Goal: Task Accomplishment & Management: Complete application form

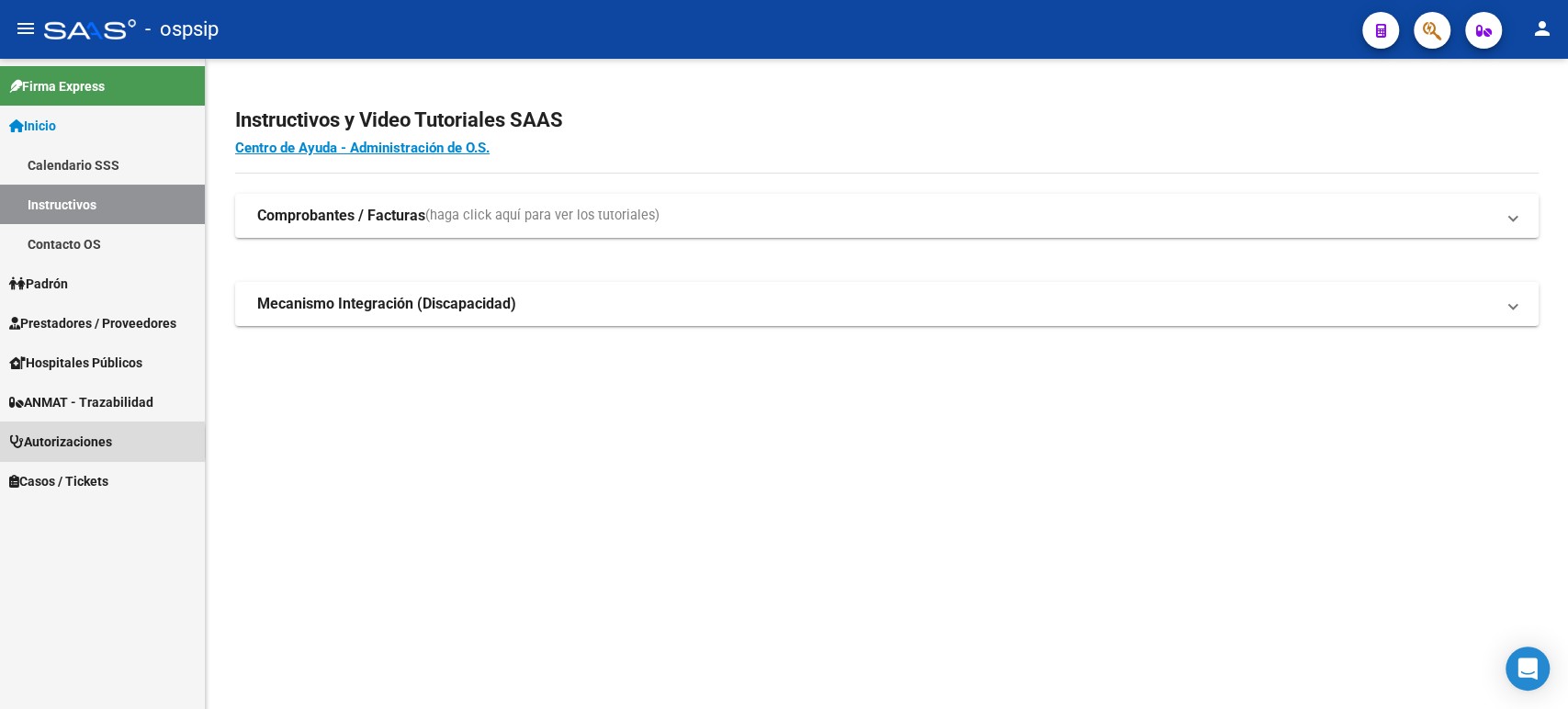
click at [94, 443] on span "Autorizaciones" at bounding box center [61, 442] width 103 height 20
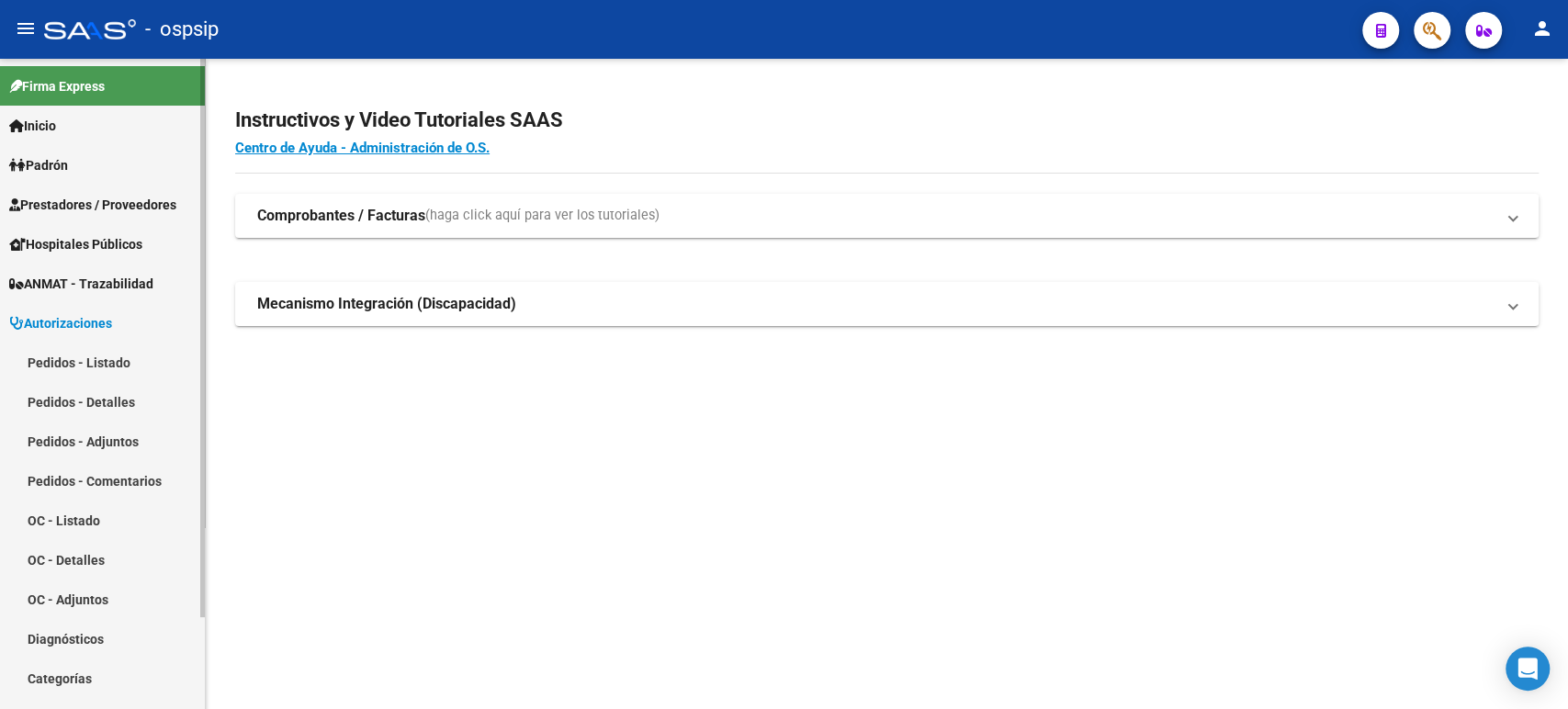
click at [83, 370] on link "Pedidos - Listado" at bounding box center [102, 363] width 205 height 40
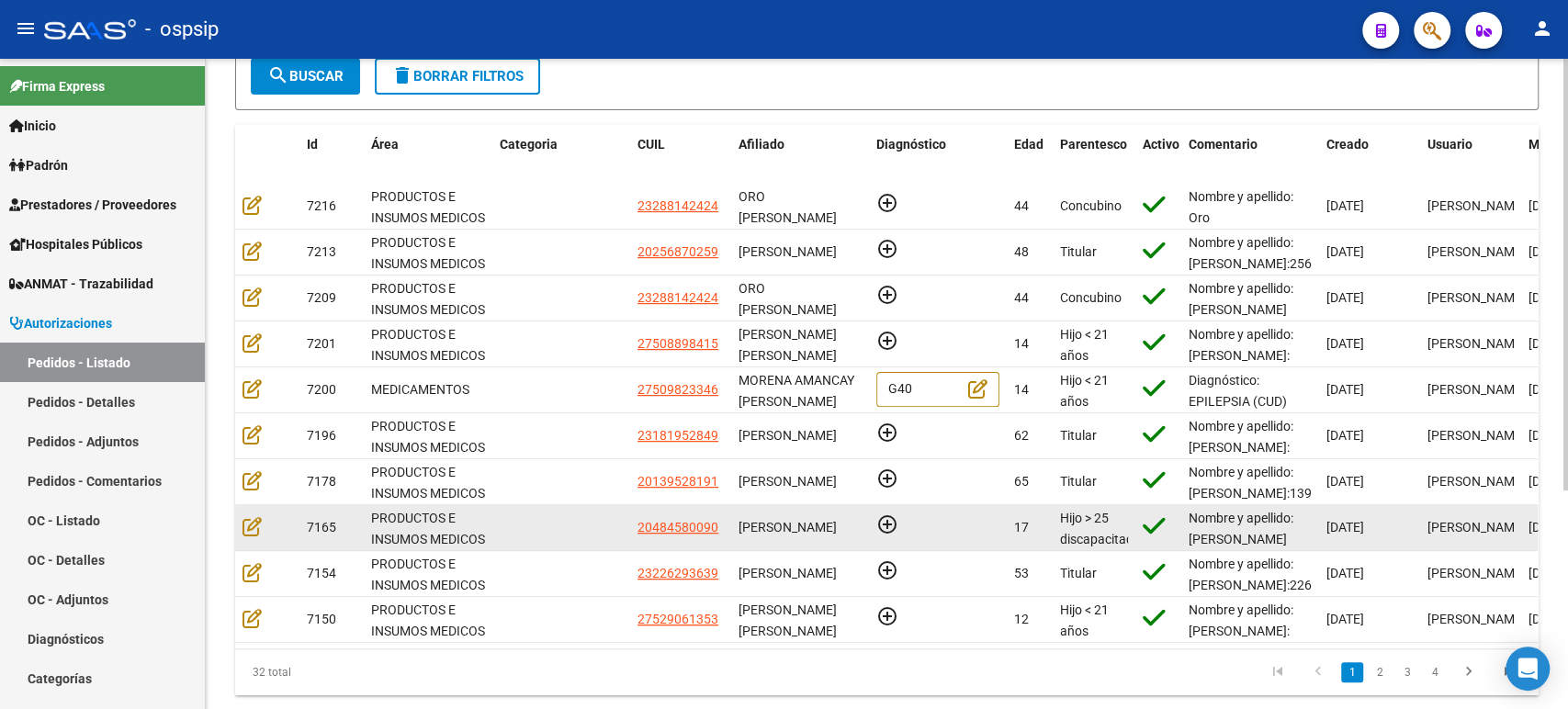
scroll to position [226, 0]
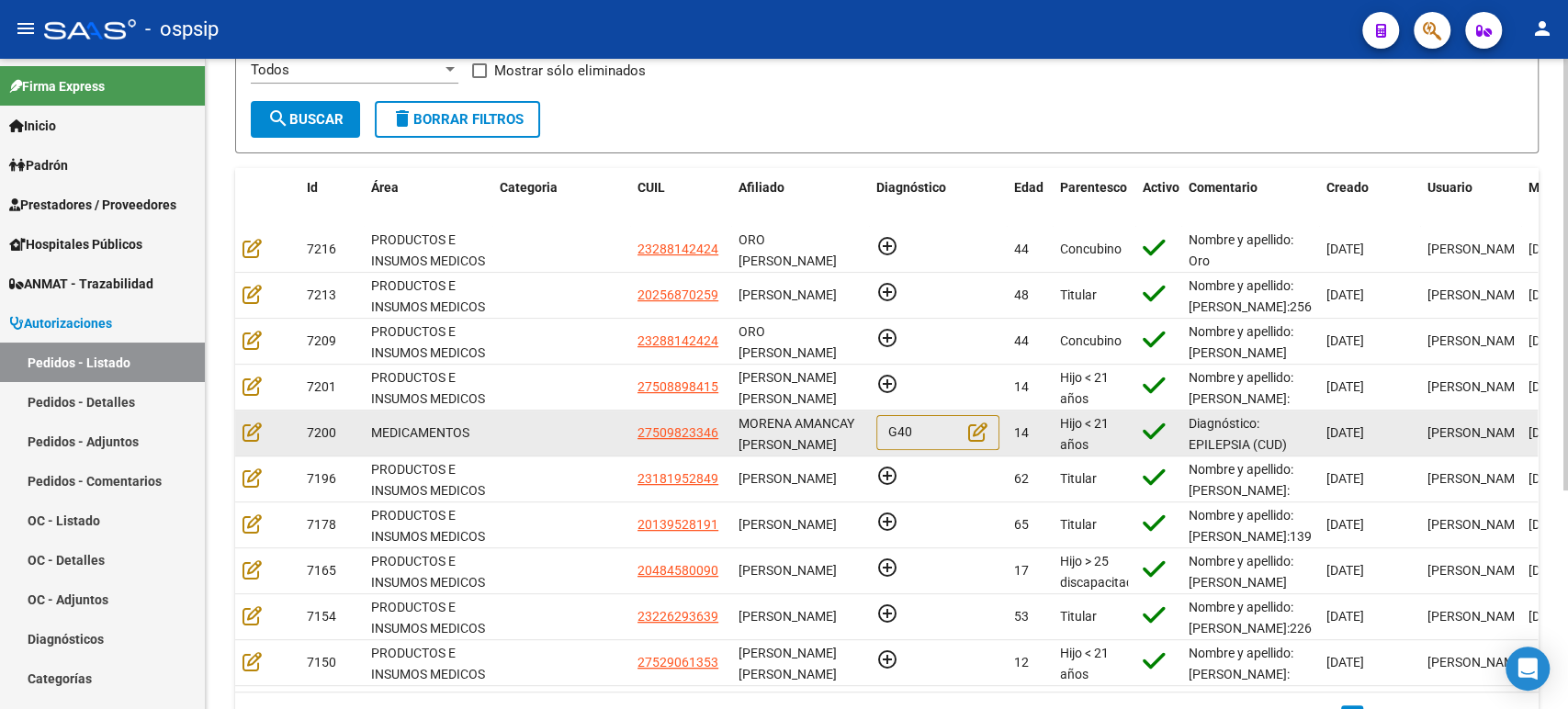
click at [522, 430] on datatable-body-cell at bounding box center [561, 433] width 137 height 45
drag, startPoint x: 804, startPoint y: 451, endPoint x: 742, endPoint y: 422, distance: 68.4
click at [742, 422] on div "MORENA AMANCAY [PERSON_NAME]" at bounding box center [800, 432] width 123 height 39
copy span "MORENA AMANCAY [PERSON_NAME]"
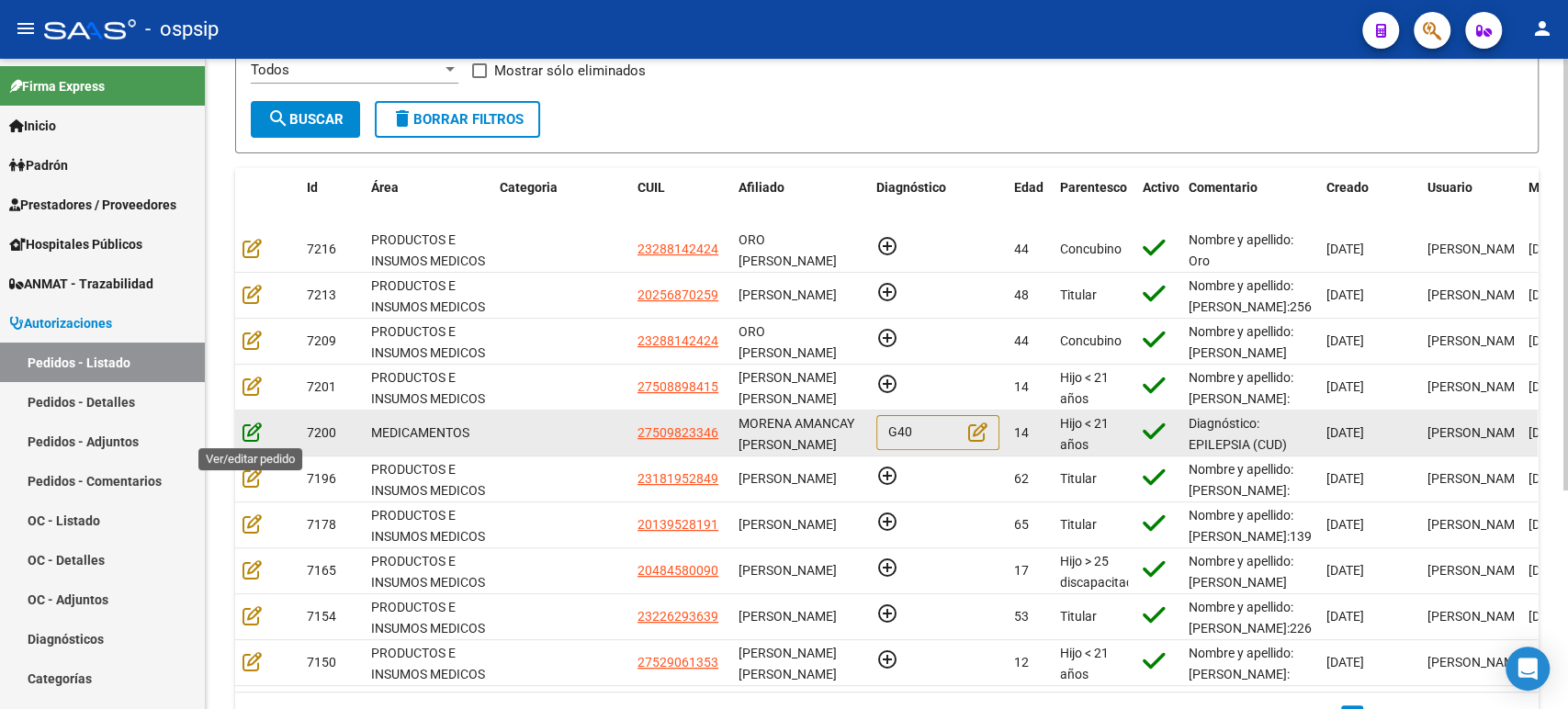
click at [258, 435] on icon at bounding box center [252, 431] width 19 height 20
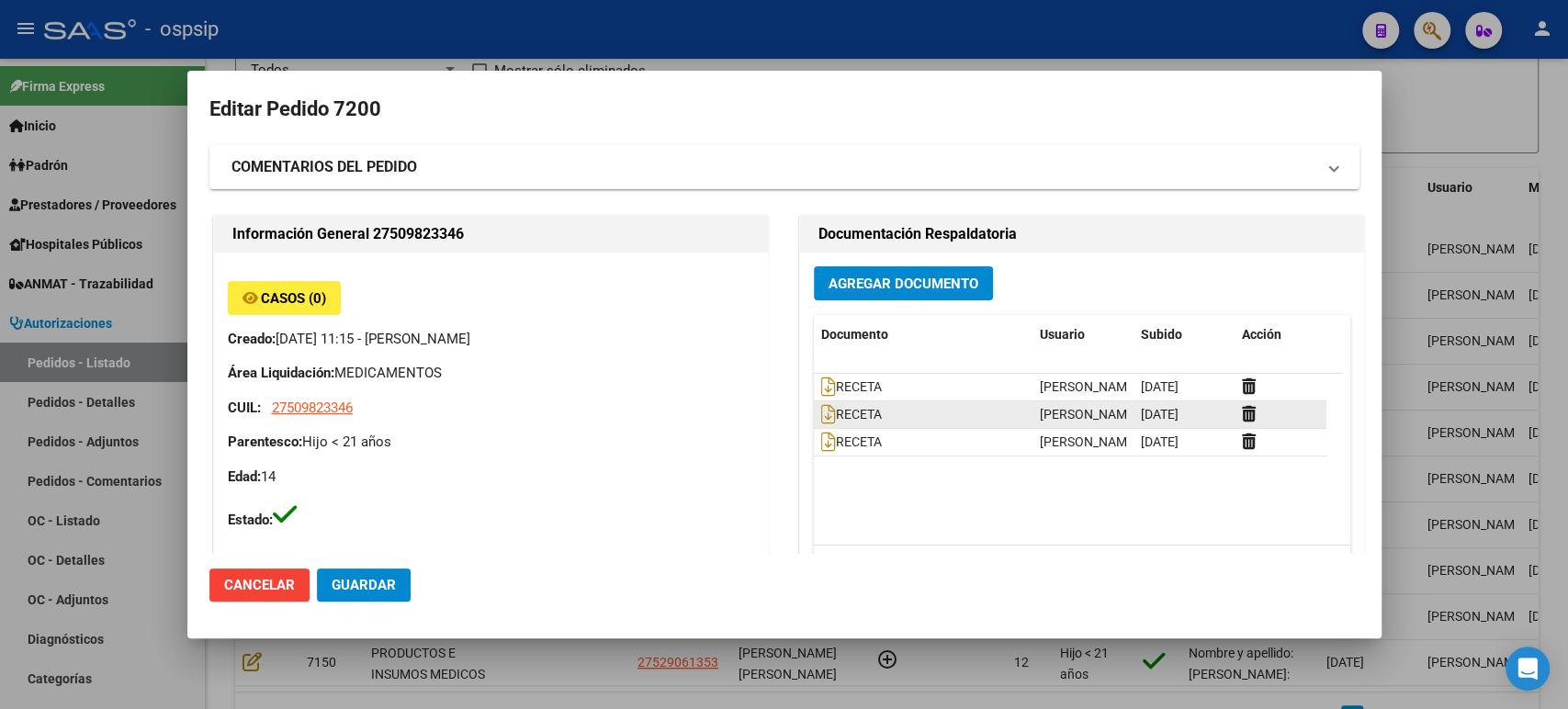
type input "[GEOGRAPHIC_DATA], QUEQUEN, 584 BIS 1574"
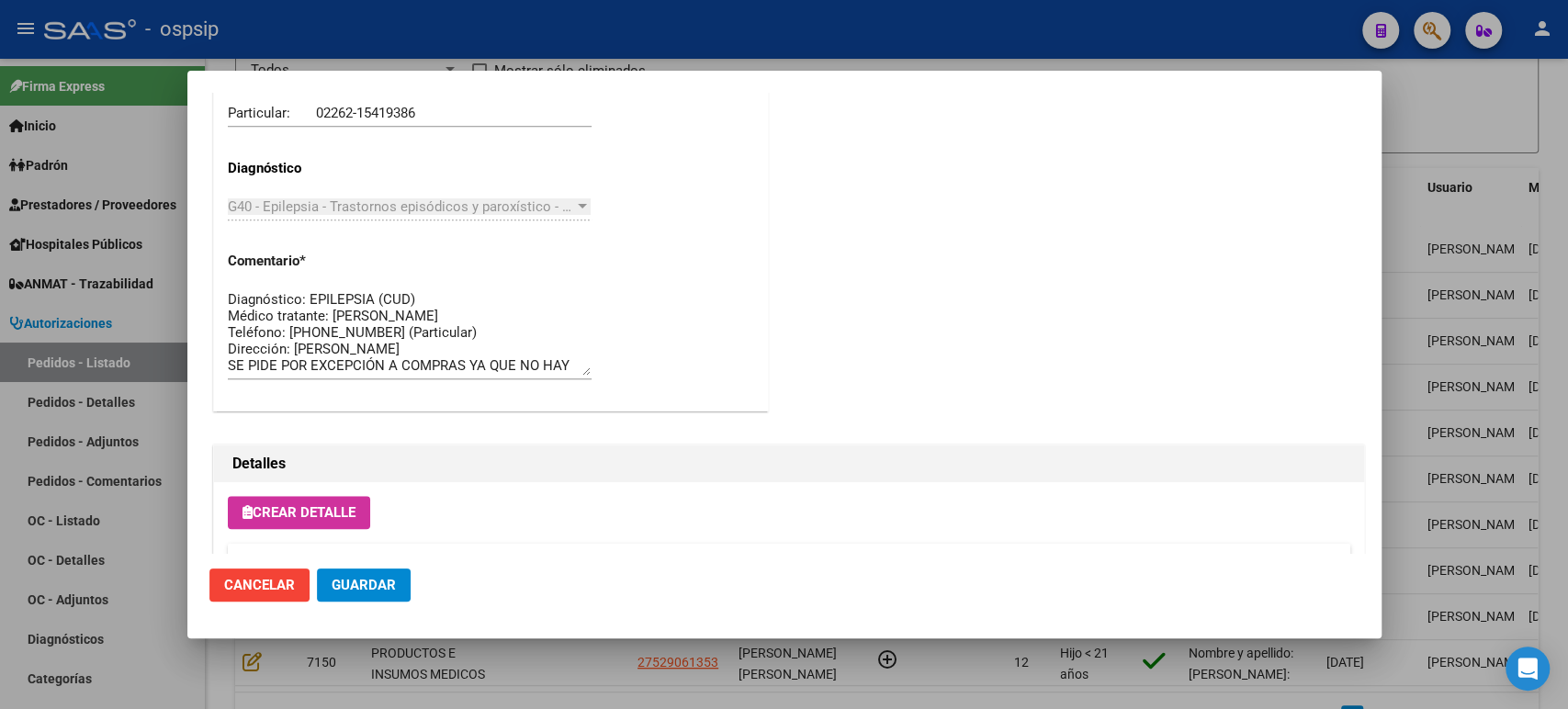
scroll to position [1225, 0]
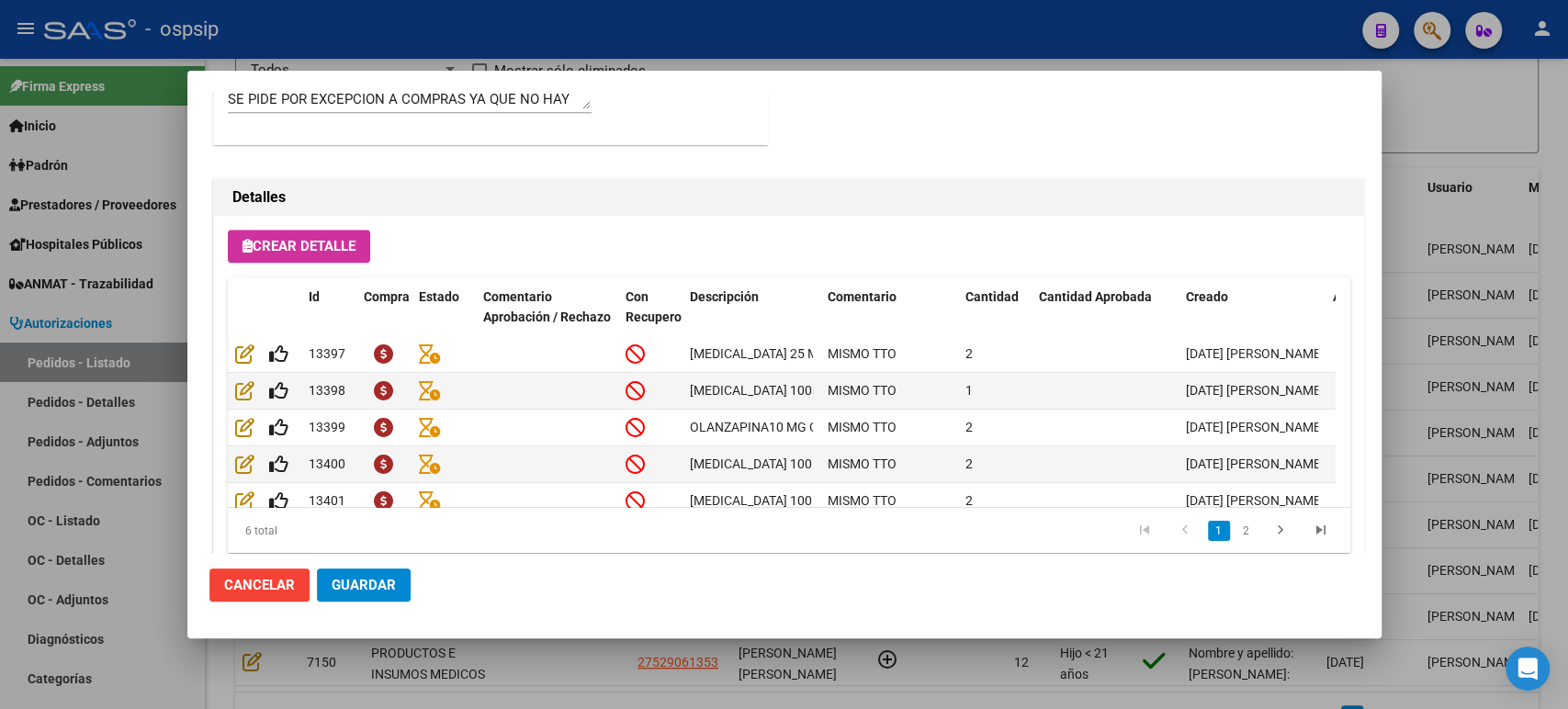
click at [1491, 329] on div at bounding box center [784, 354] width 1568 height 709
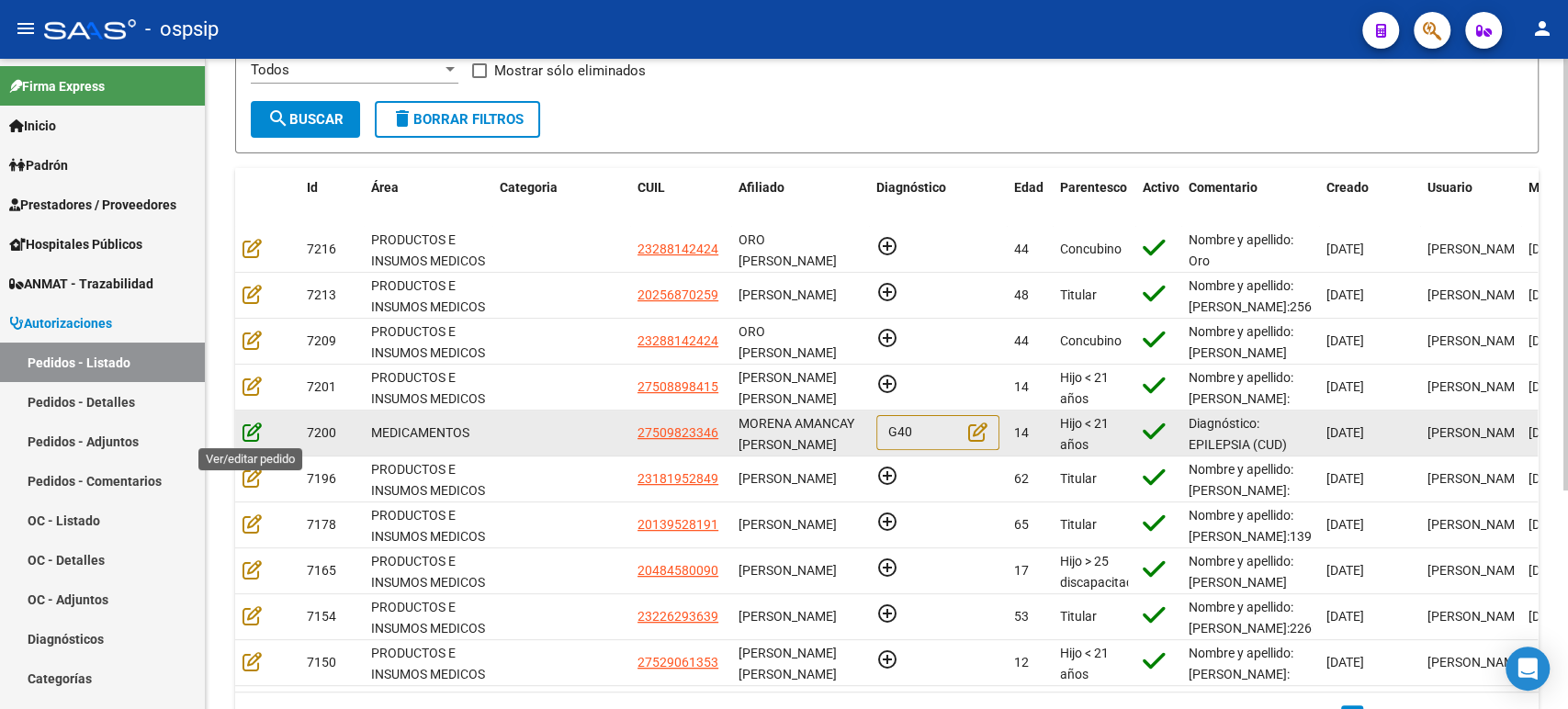
click at [247, 429] on icon at bounding box center [252, 431] width 19 height 20
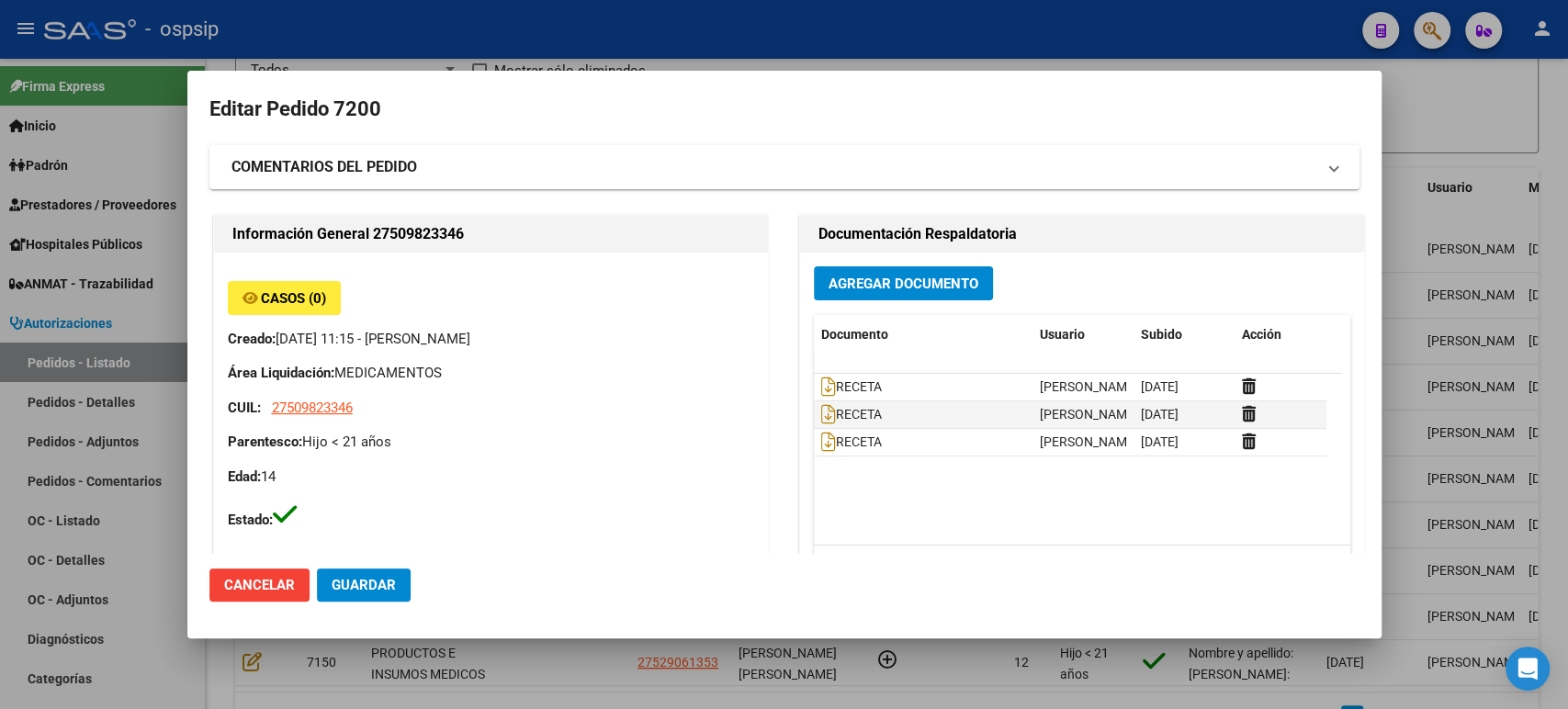
type input "[GEOGRAPHIC_DATA], QUEQUEN, 584 BIS 1574"
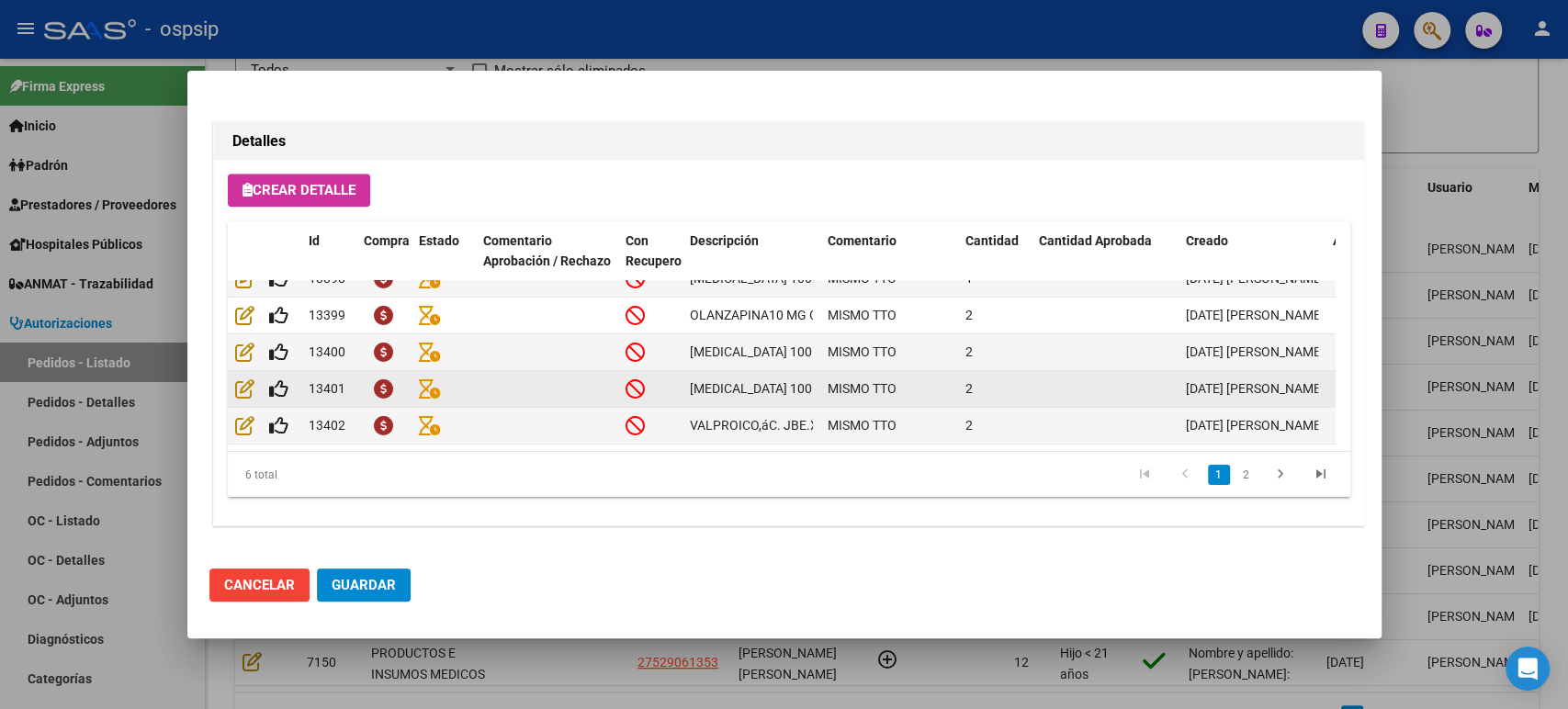
scroll to position [0, 0]
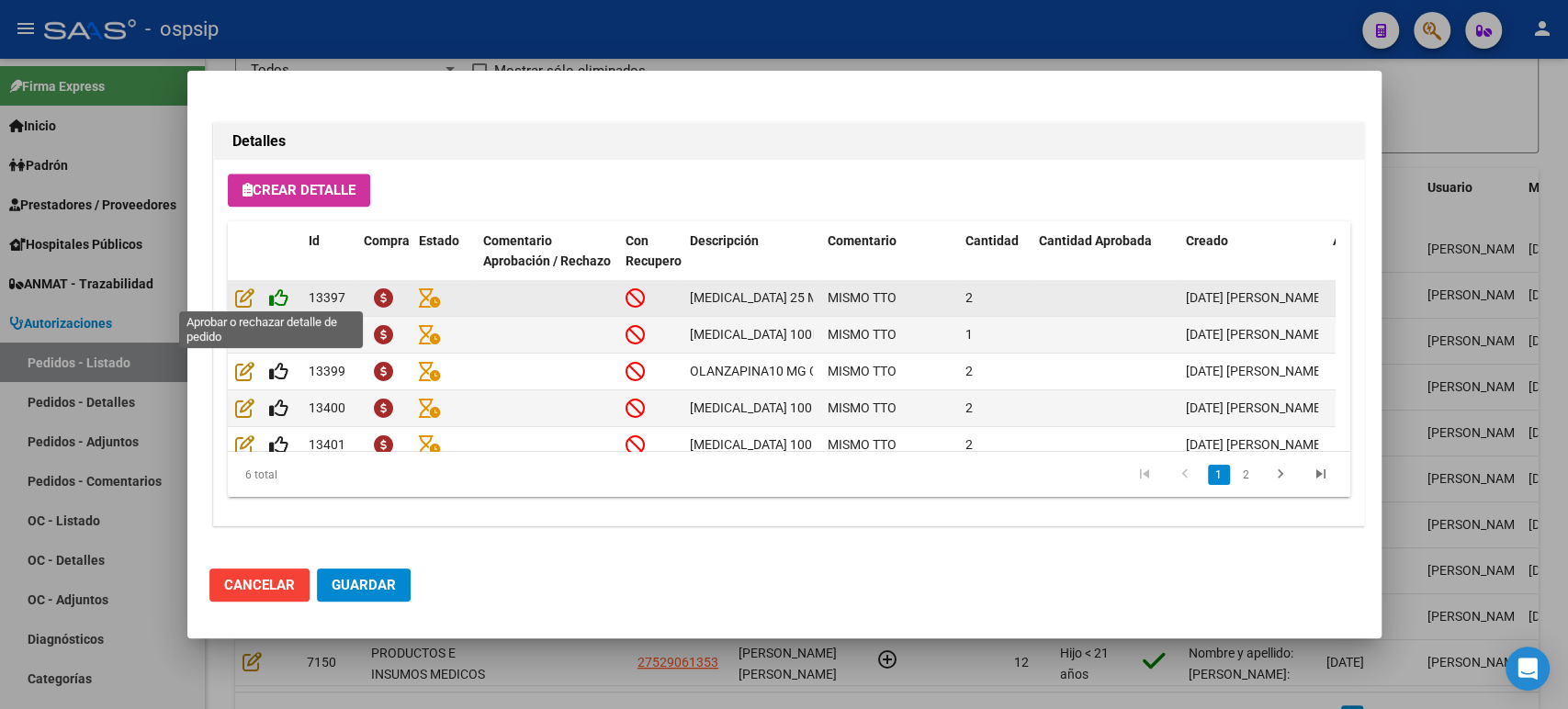
click at [274, 296] on icon at bounding box center [279, 297] width 19 height 20
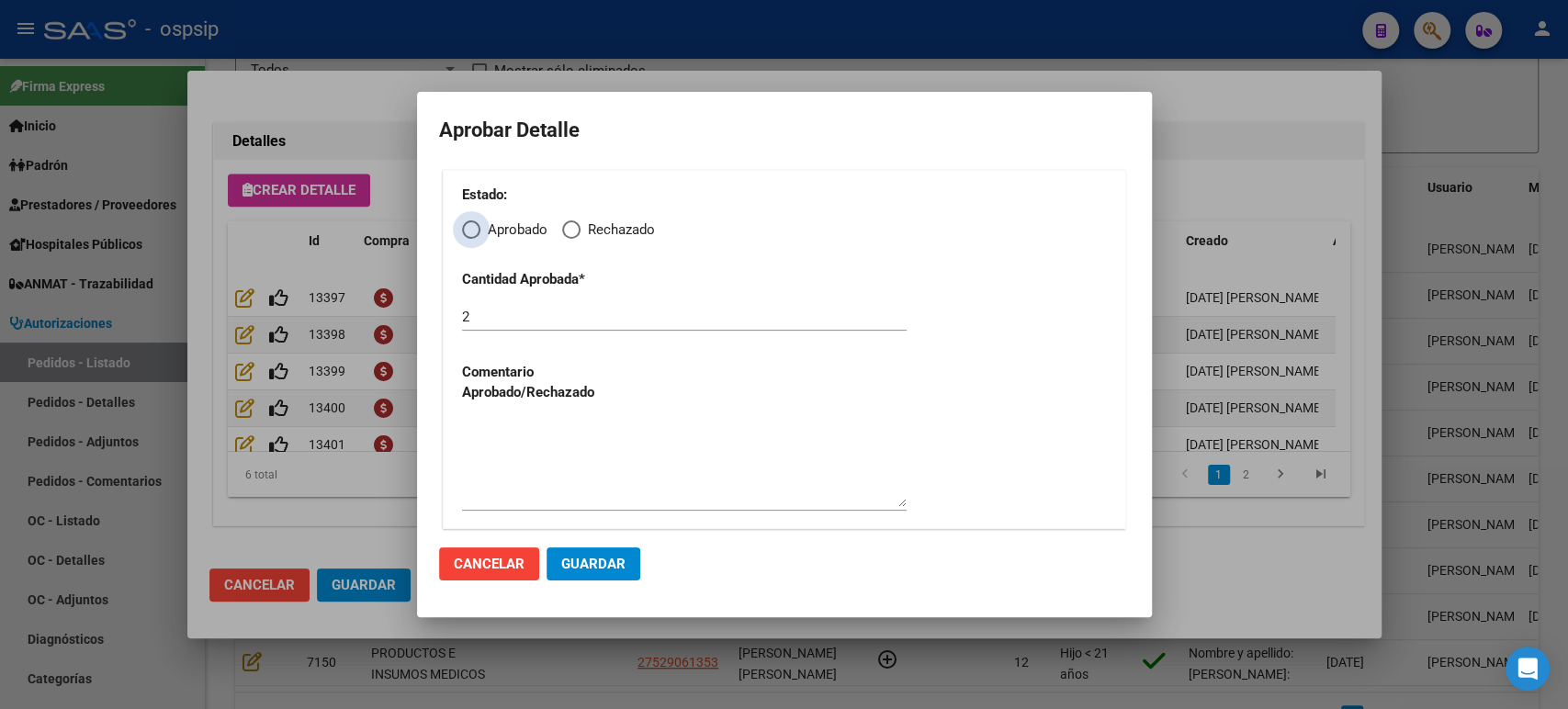
click at [473, 228] on span "Elija una opción" at bounding box center [471, 229] width 18 height 18
click at [473, 228] on input "Aprobado" at bounding box center [471, 229] width 18 height 18
radio input "true"
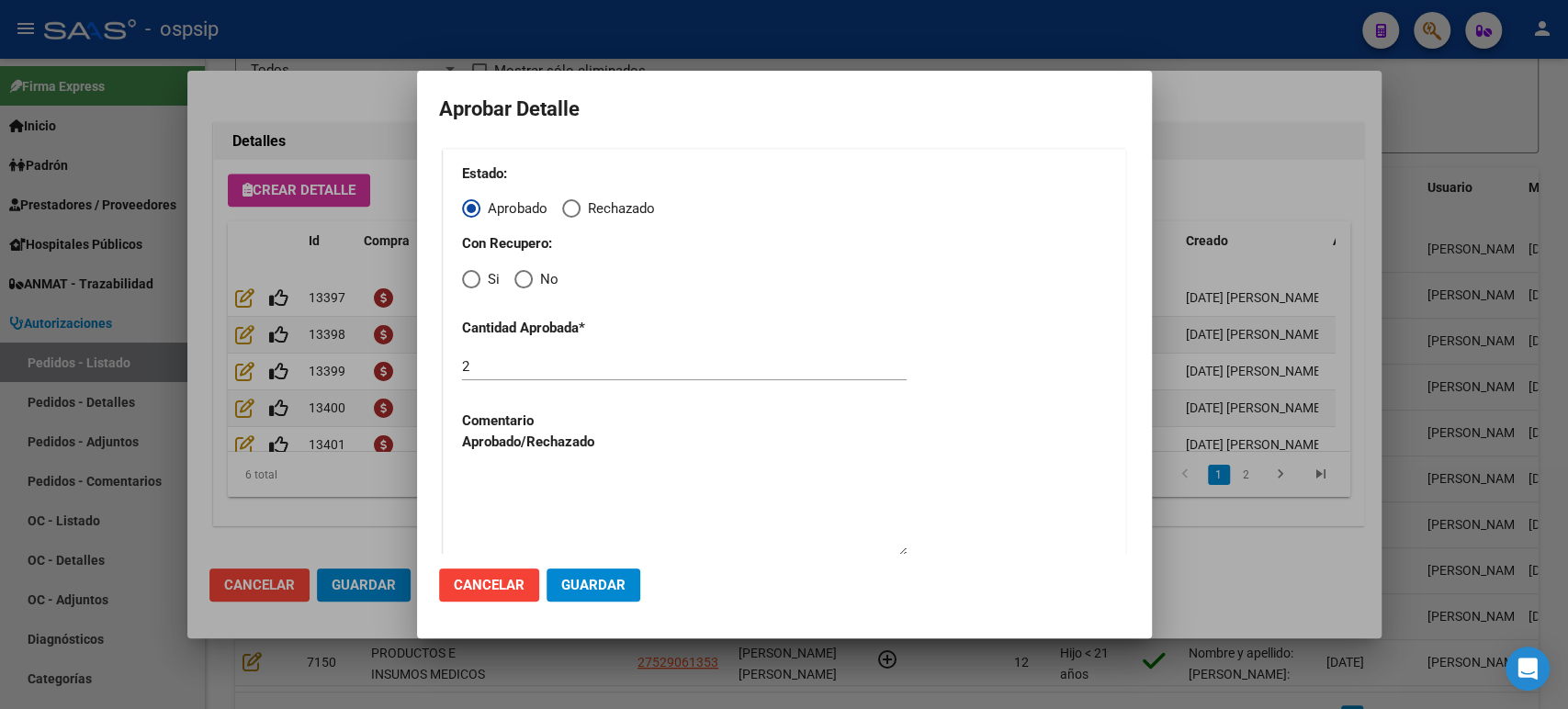
click at [520, 280] on span "Elija una opción" at bounding box center [523, 279] width 18 height 18
click at [520, 280] on input "No" at bounding box center [523, 279] width 18 height 18
radio input "true"
click at [604, 585] on span "Guardar" at bounding box center [593, 585] width 64 height 16
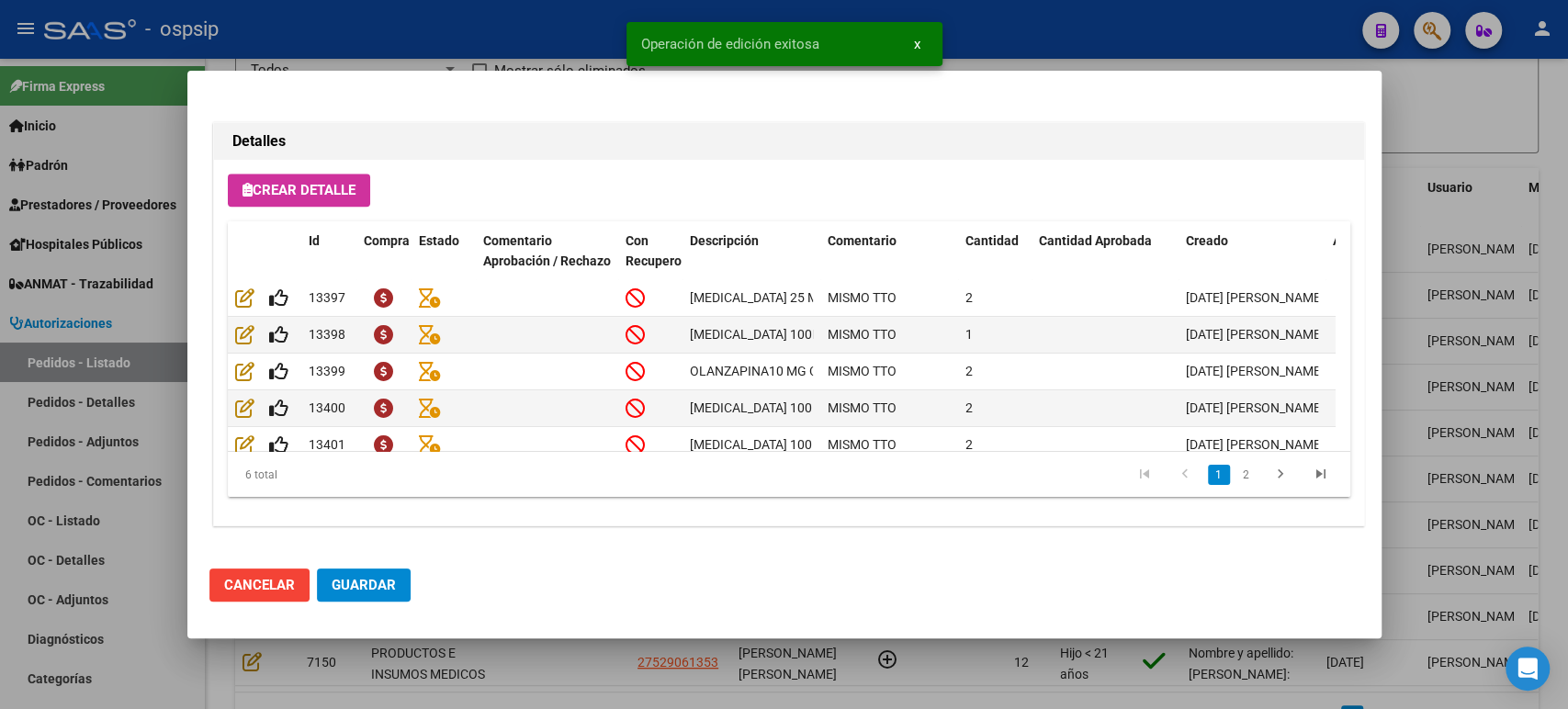
type input "[GEOGRAPHIC_DATA], [GEOGRAPHIC_DATA], 584 BIS 1574"
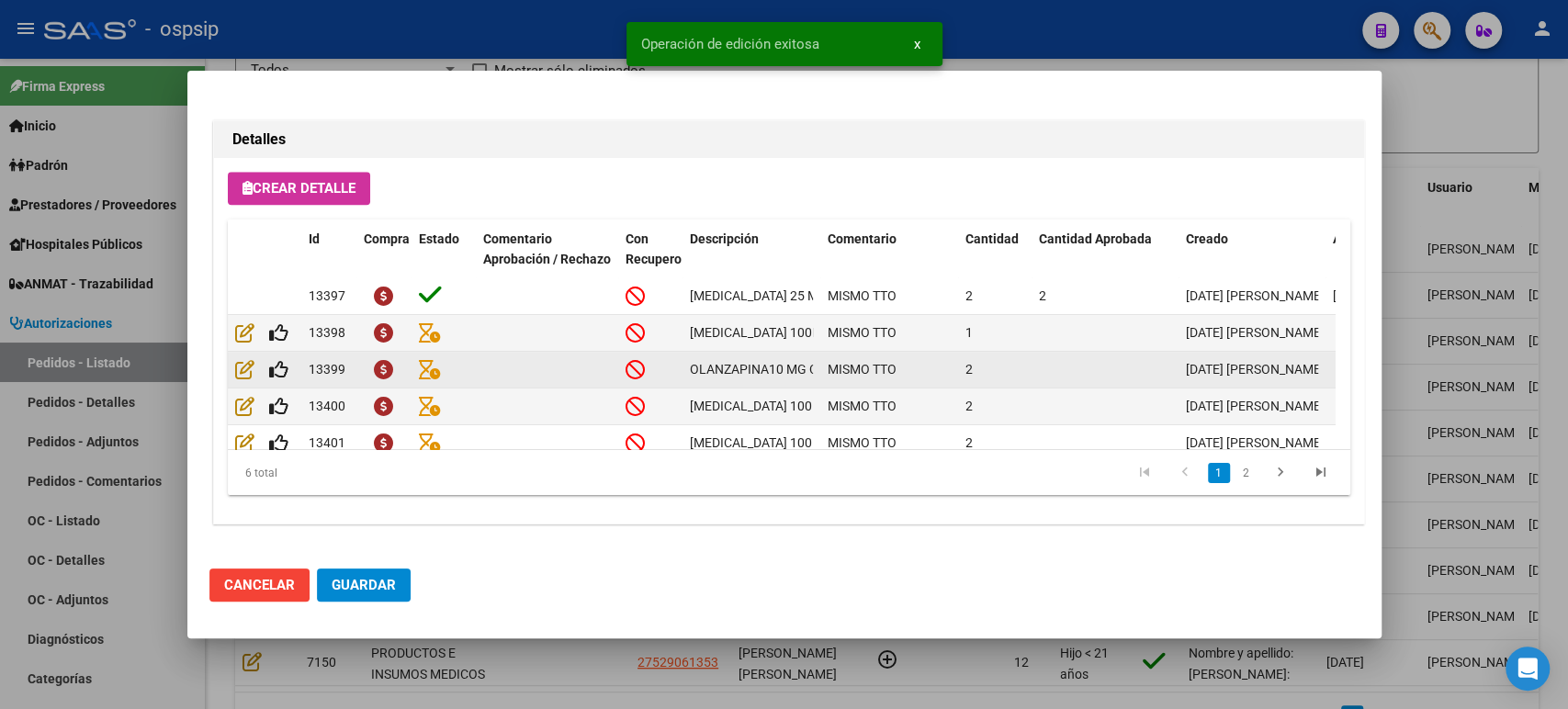
scroll to position [1281, 0]
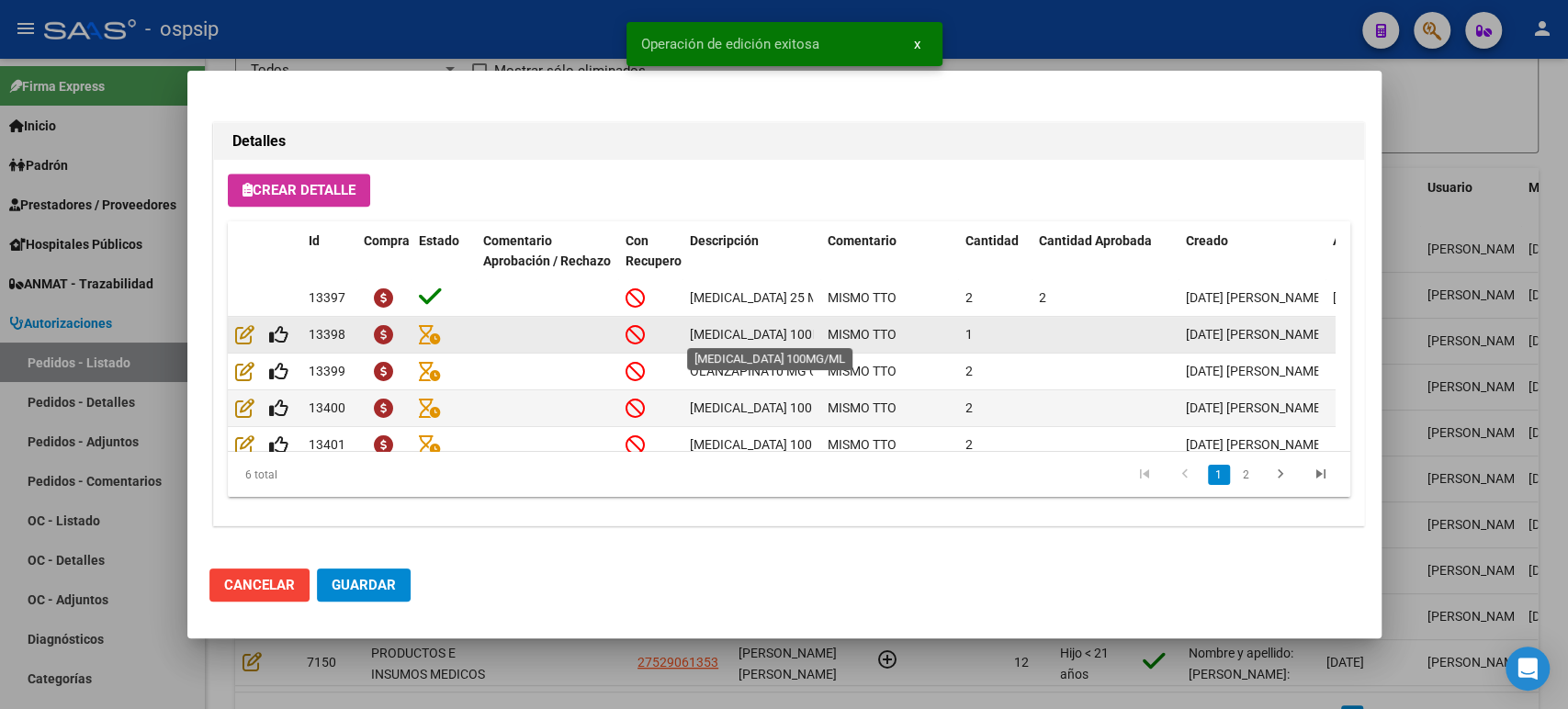
click at [757, 327] on span "[MEDICAL_DATA] 100MG/ML" at bounding box center [772, 335] width 166 height 15
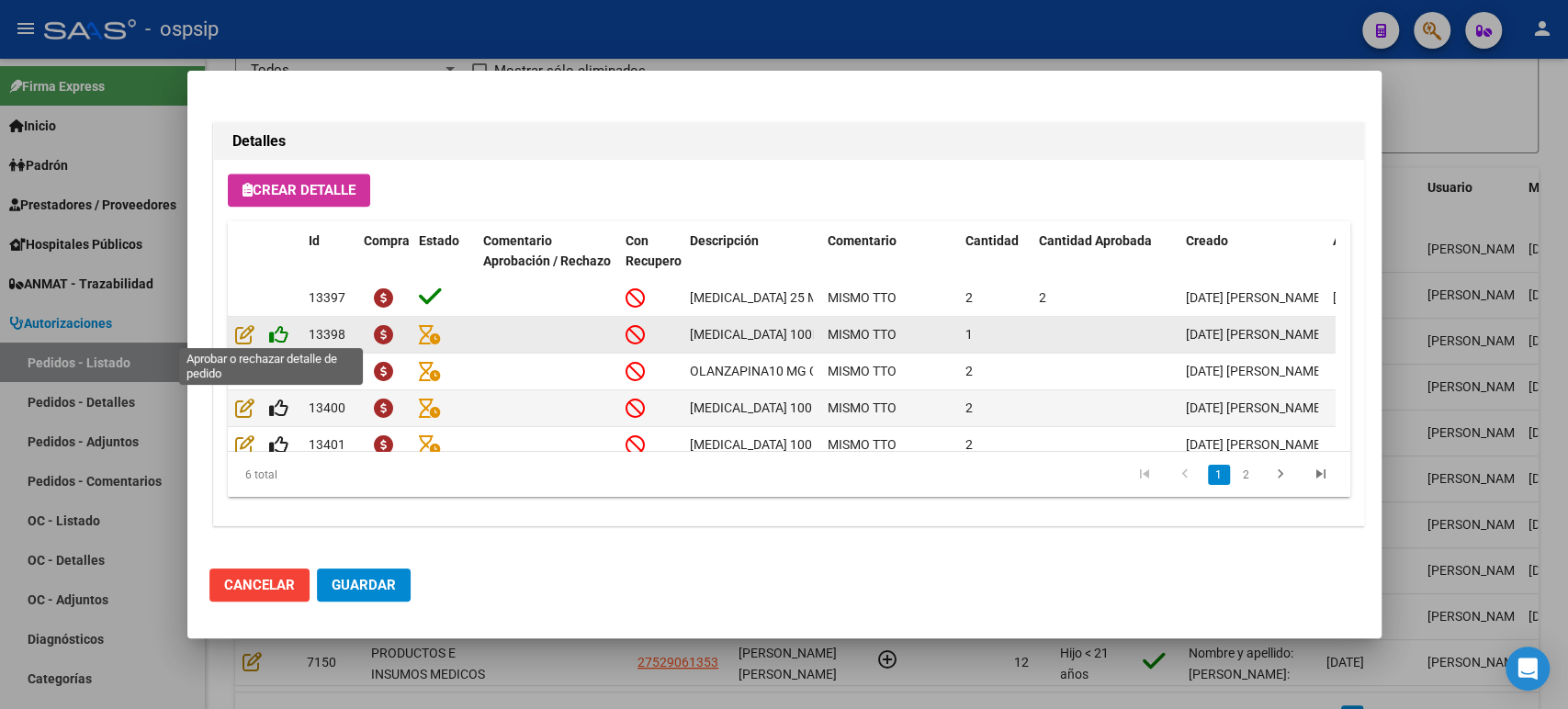
click at [275, 327] on icon at bounding box center [279, 334] width 19 height 20
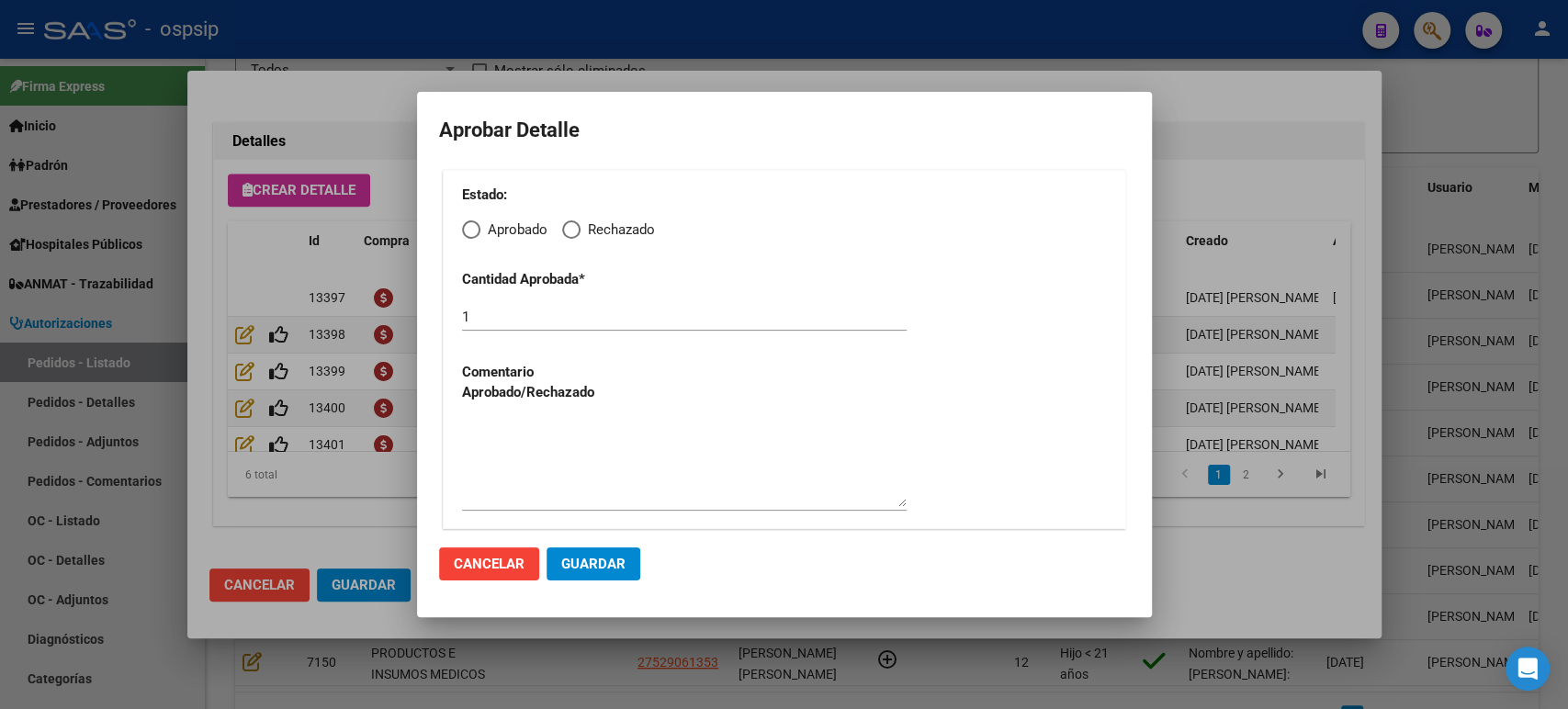
click at [464, 233] on span "Elija una opción" at bounding box center [471, 229] width 18 height 18
click at [464, 233] on input "Aprobado" at bounding box center [471, 229] width 18 height 18
radio input "true"
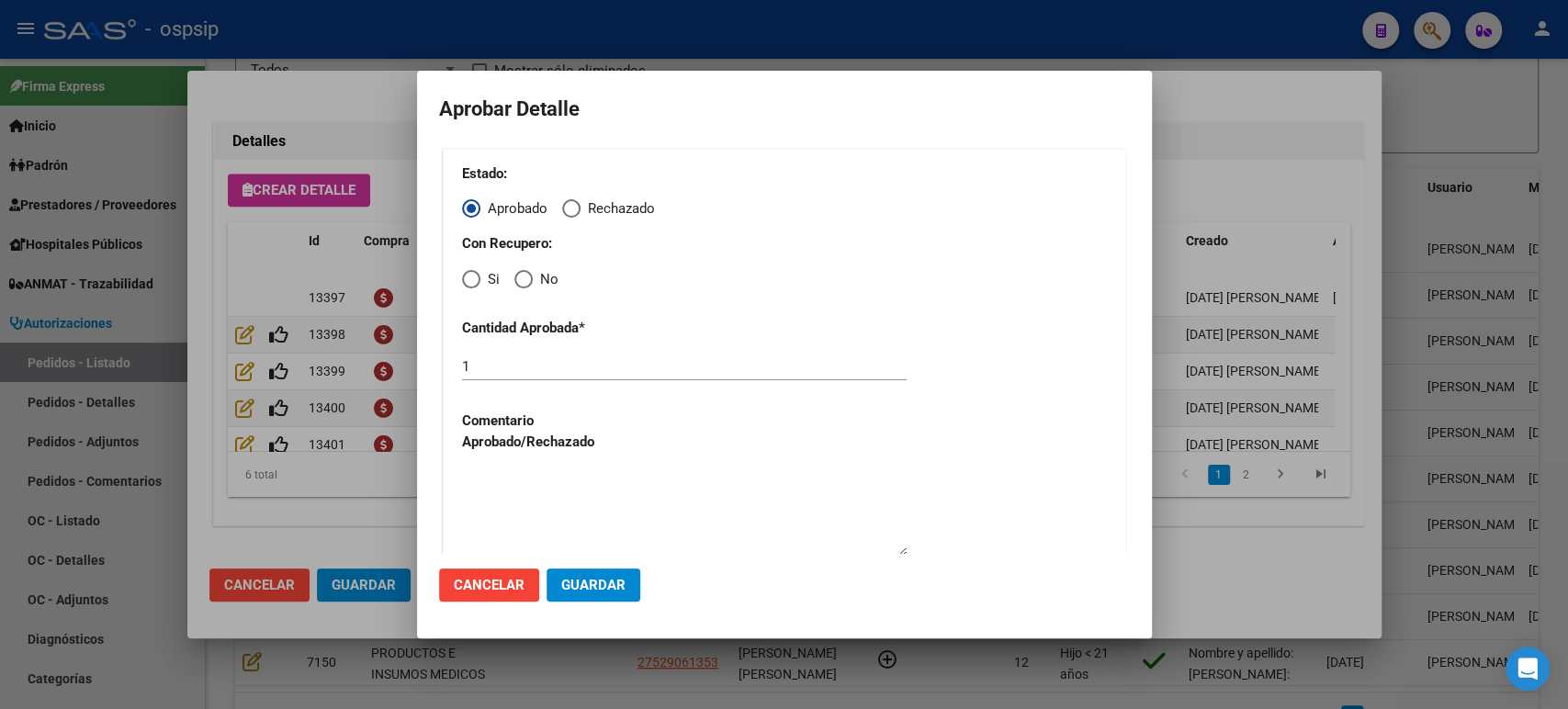
click at [528, 287] on span "Elija una opción" at bounding box center [523, 279] width 18 height 18
click at [528, 287] on input "No" at bounding box center [523, 279] width 18 height 18
radio input "true"
click at [631, 592] on button "Guardar" at bounding box center [593, 585] width 94 height 33
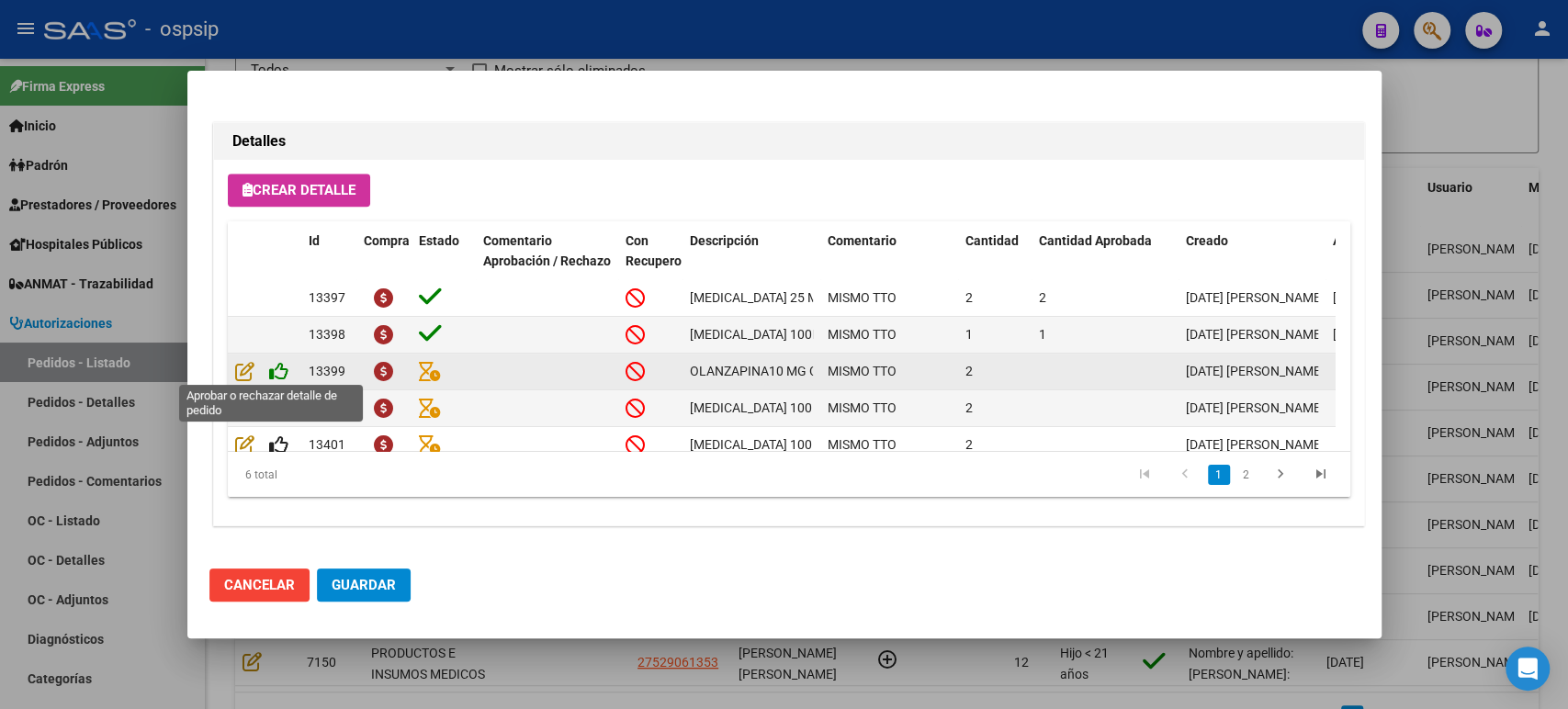
click at [284, 373] on icon at bounding box center [279, 371] width 19 height 20
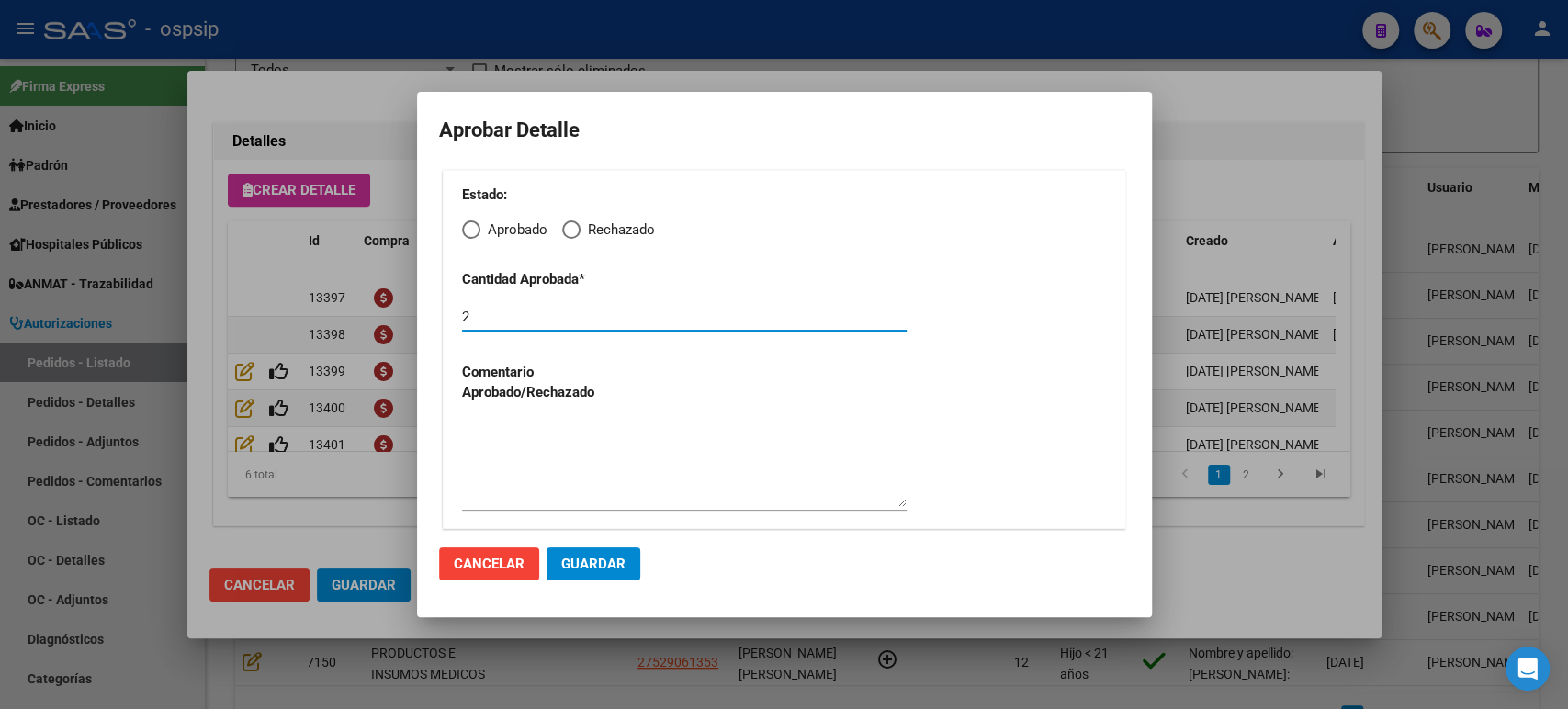
drag, startPoint x: 496, startPoint y: 316, endPoint x: 408, endPoint y: 313, distance: 88.1
click at [413, 321] on div "Editar Pedido 7200 COMENTARIOS DEL PEDIDO Escriba su comentario aquí. Enviar co…" at bounding box center [784, 354] width 1568 height 709
type input "1"
click at [483, 235] on span "Aprobado" at bounding box center [514, 230] width 67 height 21
click at [480, 235] on input "Aprobado" at bounding box center [471, 229] width 18 height 18
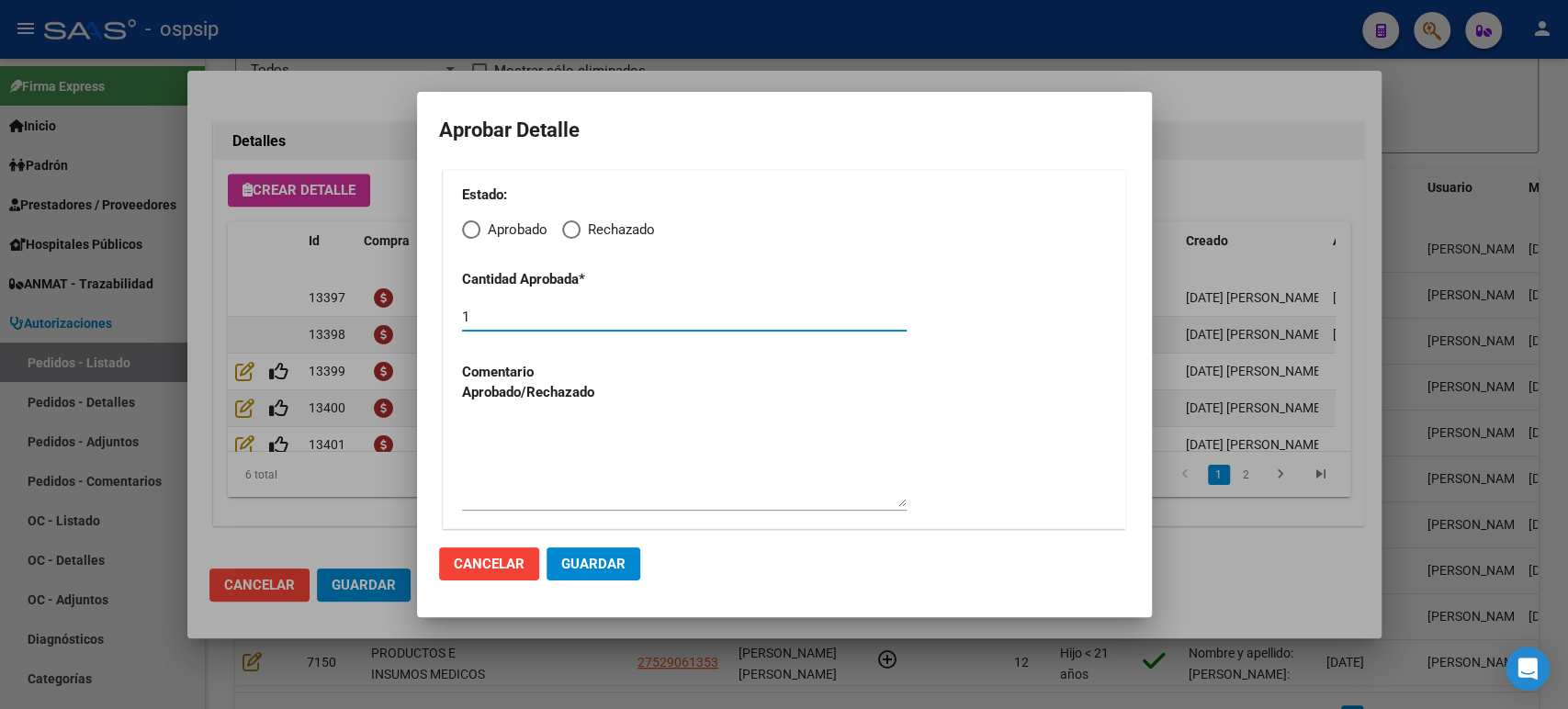
radio input "true"
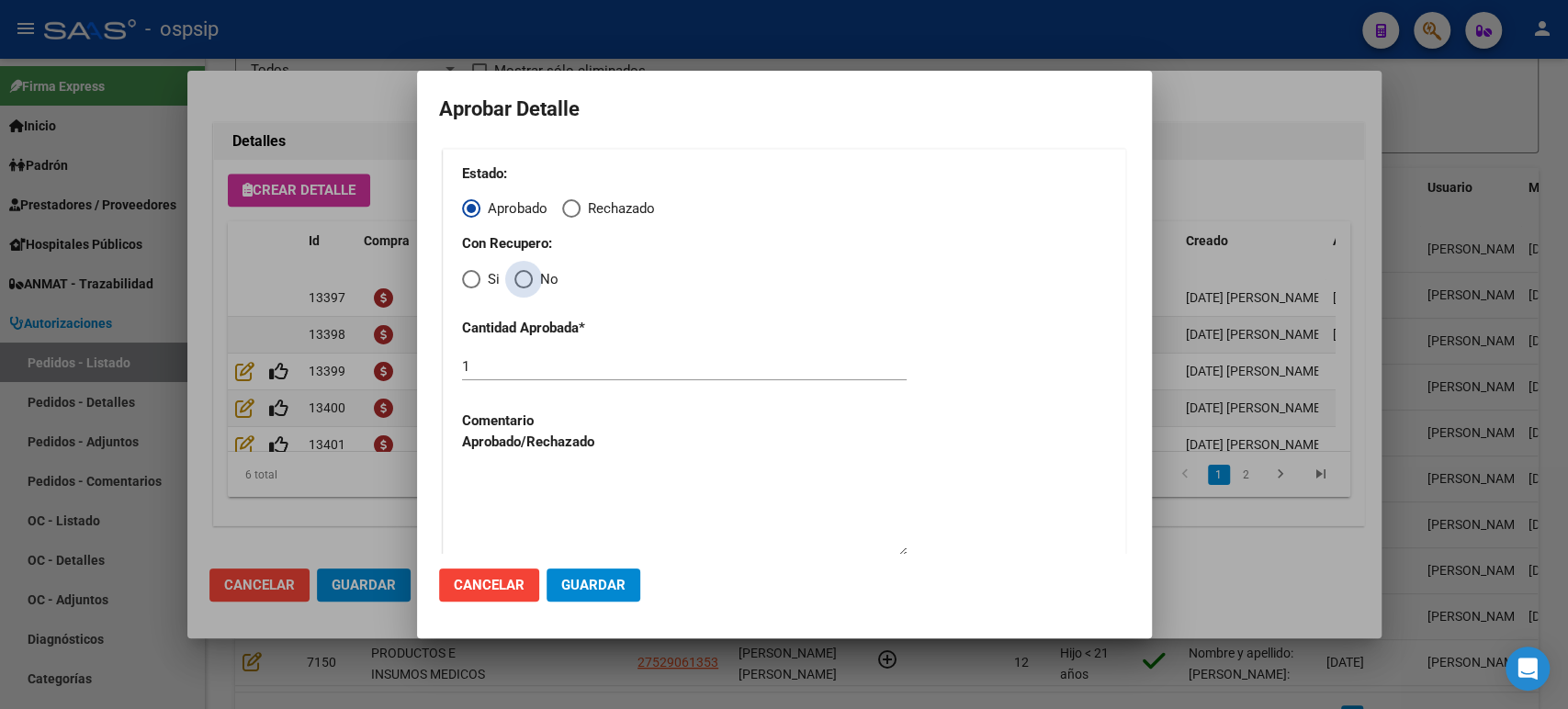
click at [522, 281] on span "Elija una opción" at bounding box center [523, 279] width 18 height 18
click at [522, 281] on input "No" at bounding box center [523, 279] width 18 height 18
radio input "true"
click at [608, 582] on span "Guardar" at bounding box center [593, 585] width 64 height 16
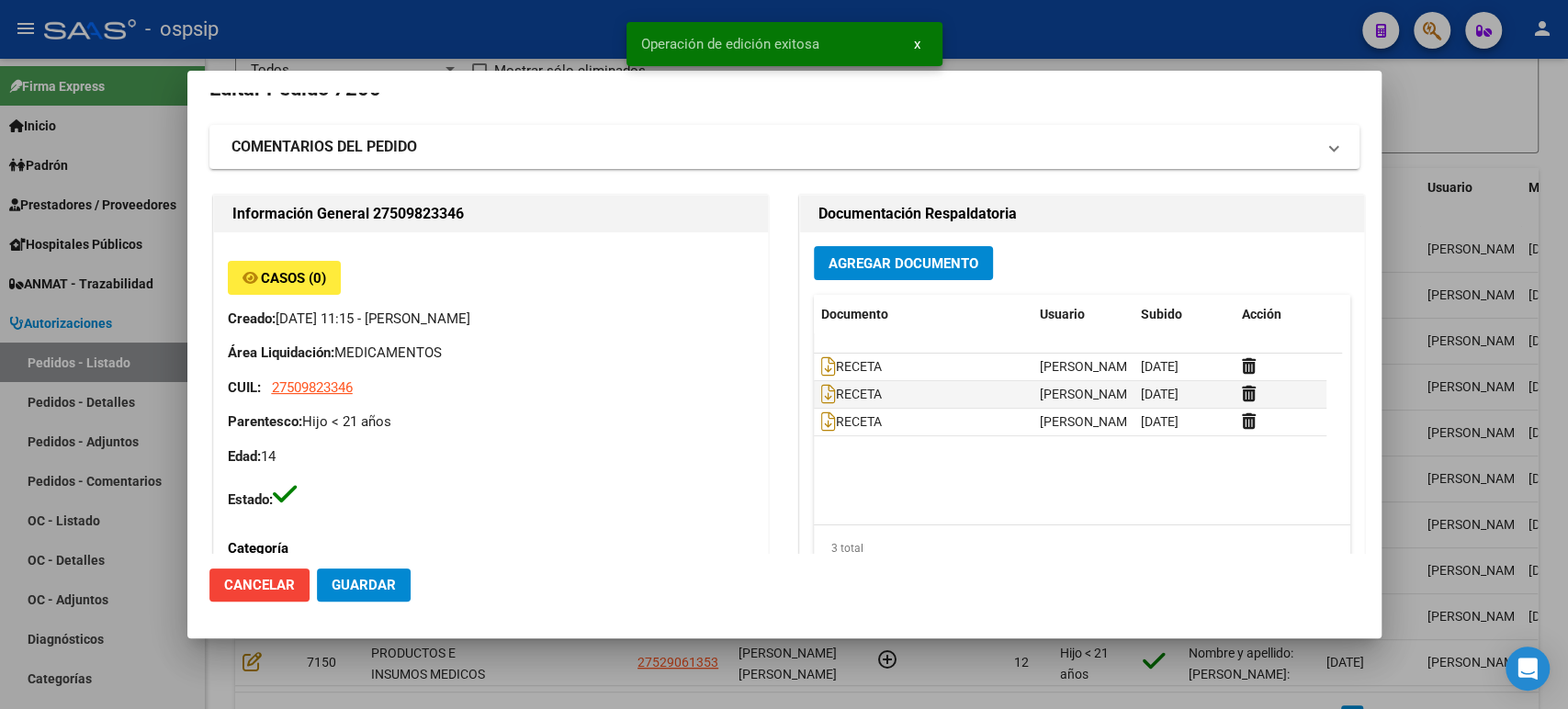
scroll to position [0, 0]
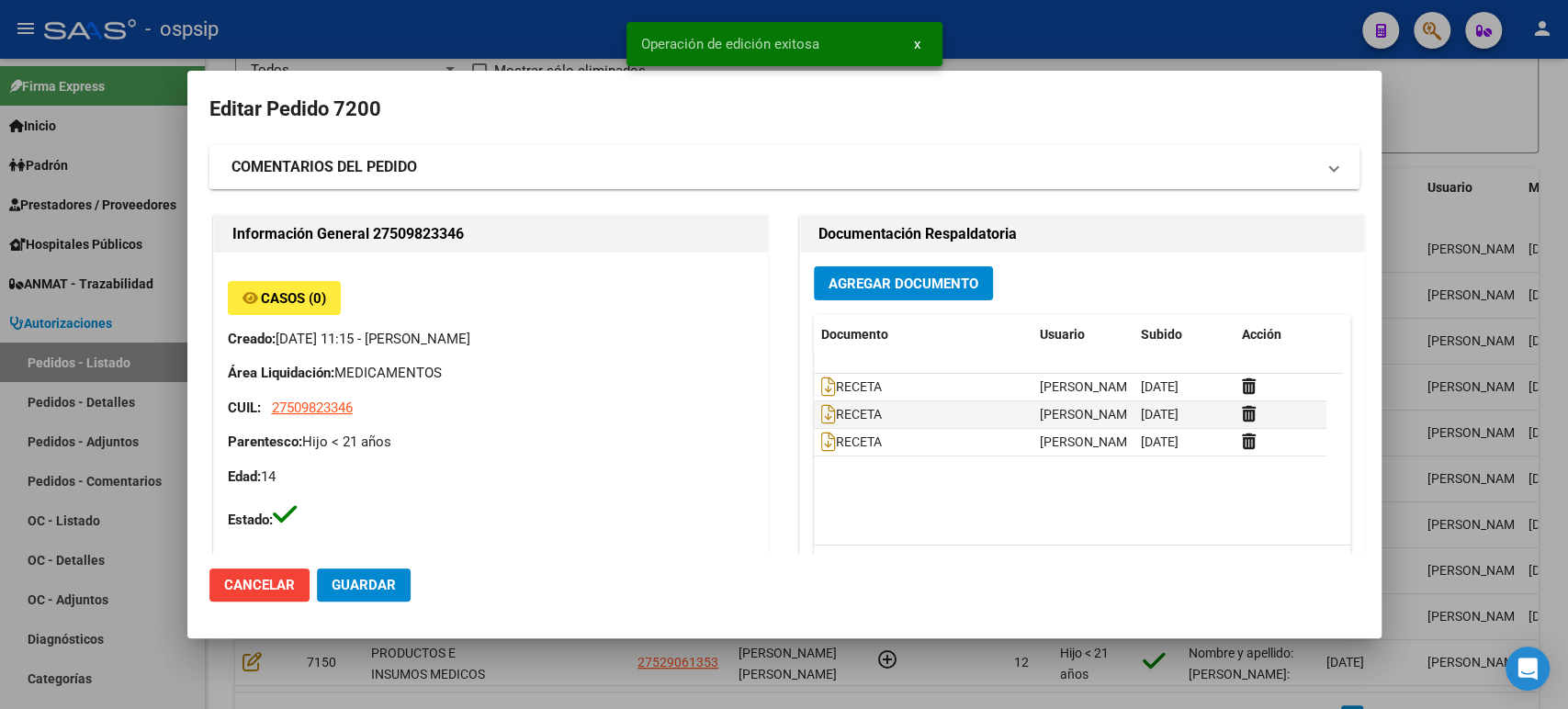
click at [415, 164] on strong "COMENTARIOS DEL PEDIDO" at bounding box center [324, 167] width 186 height 22
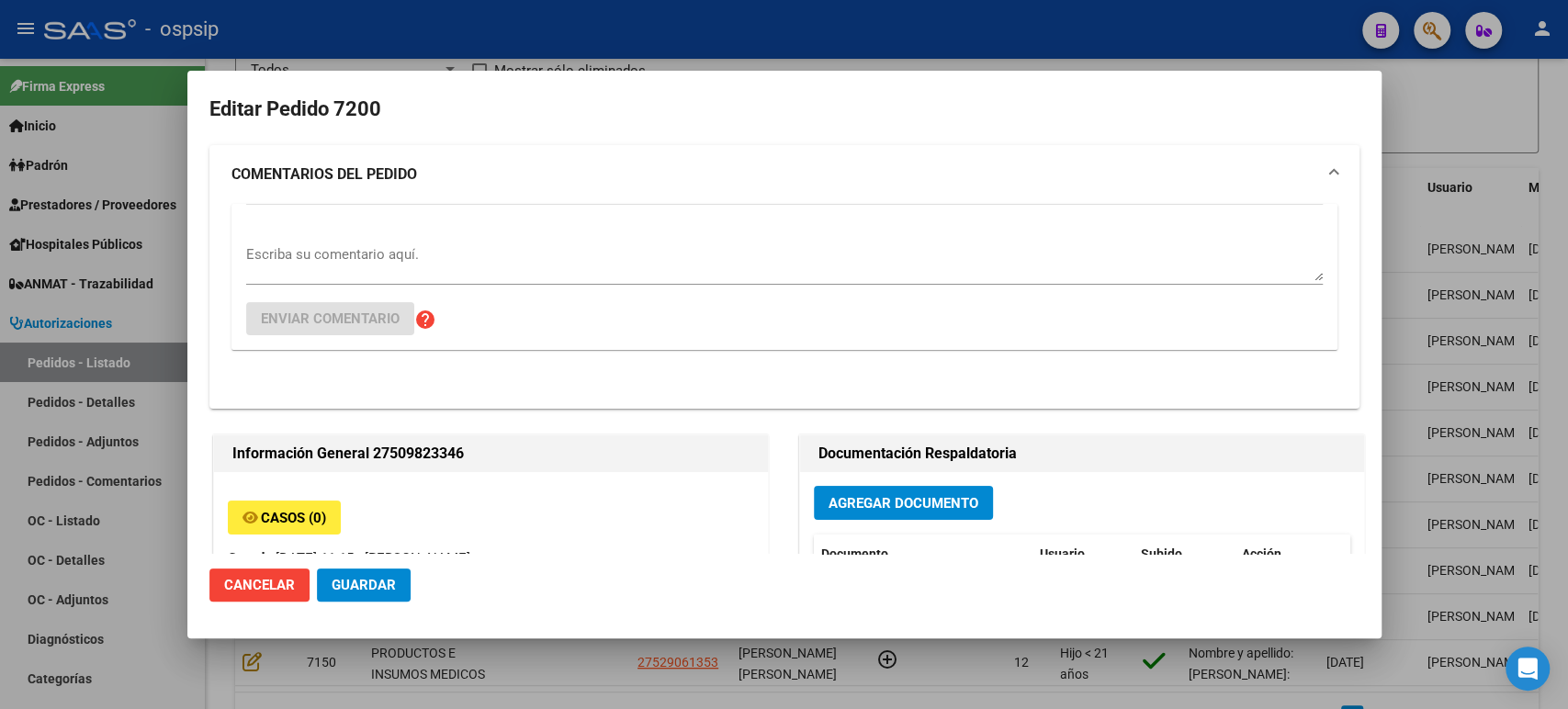
click at [389, 253] on textarea "Escriba su comentario aquí." at bounding box center [784, 263] width 1076 height 37
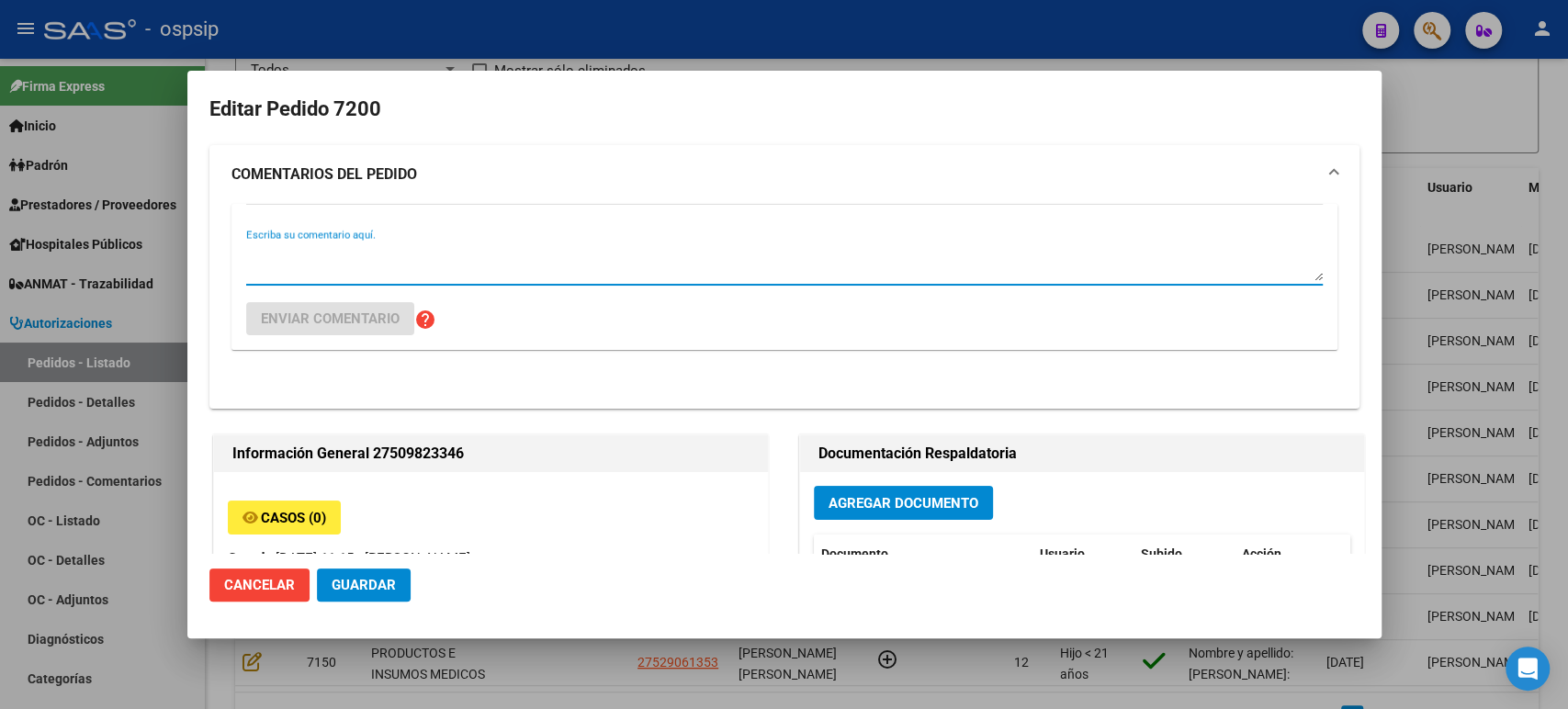
paste textarea "OLANZAPINA10 MG COMP.X 28 * 2 cajas -------[GEOGRAPHIC_DATA] 5 mg x 2 comp/dia …"
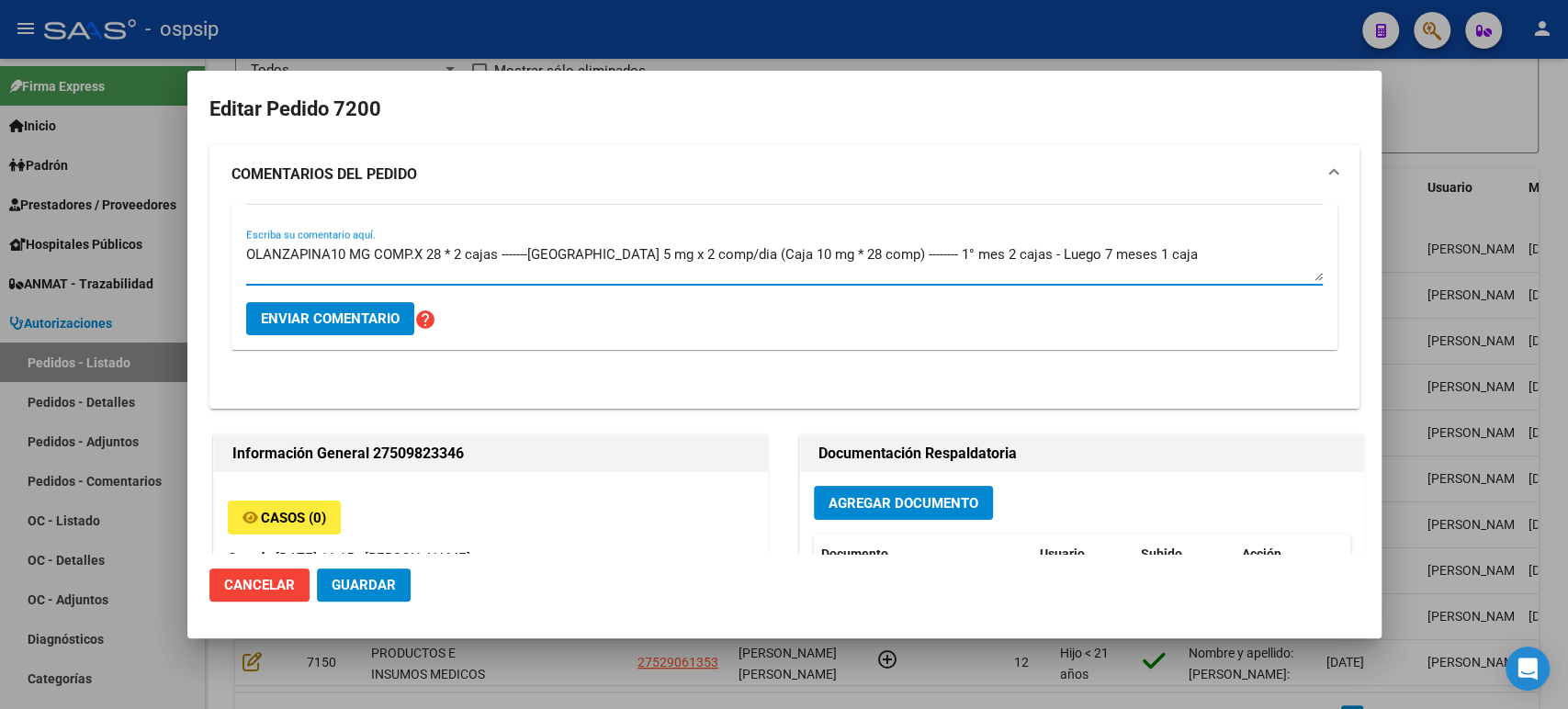
type textarea "OLANZAPINA10 MG COMP.X 28 * 2 cajas -------[GEOGRAPHIC_DATA] 5 mg x 2 comp/dia …"
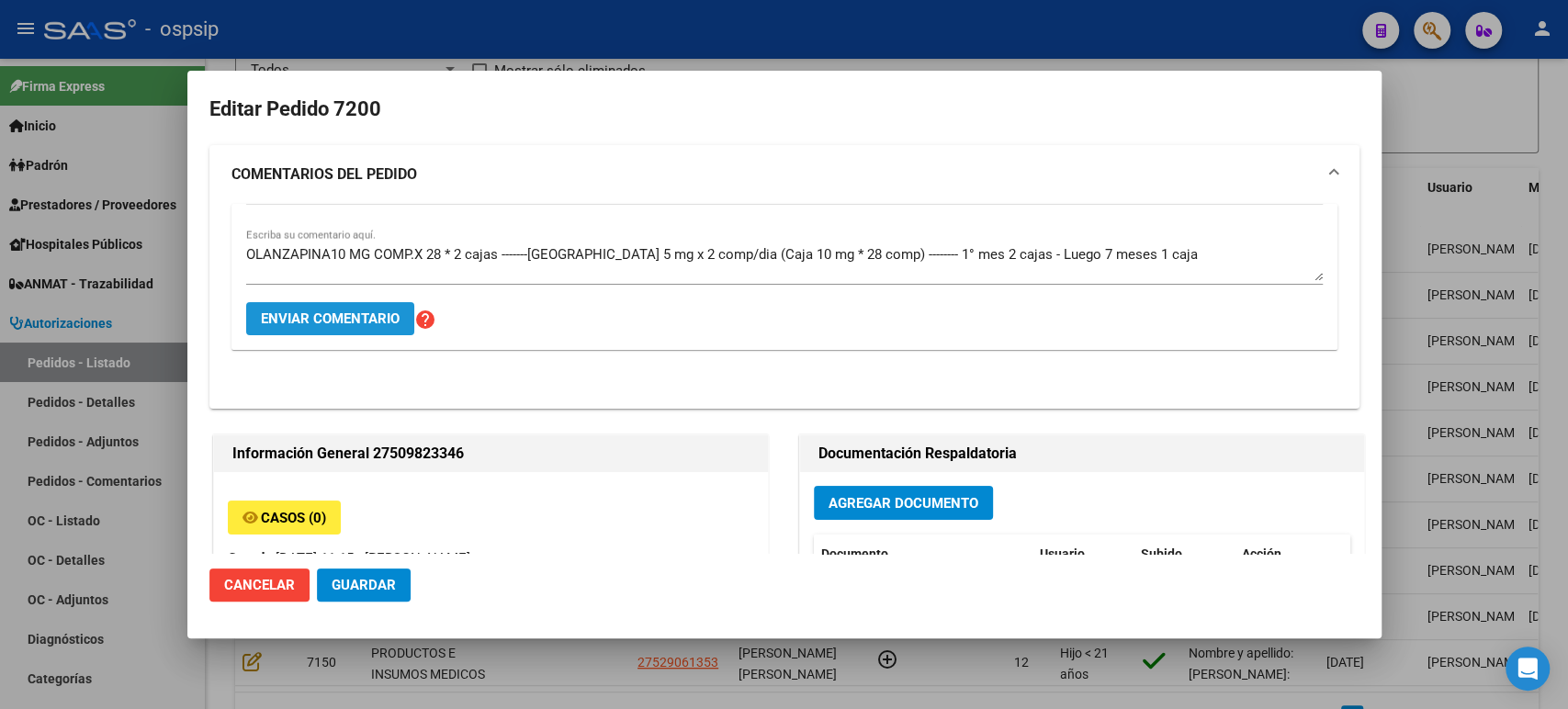
click at [341, 318] on span "Enviar comentario" at bounding box center [330, 318] width 138 height 16
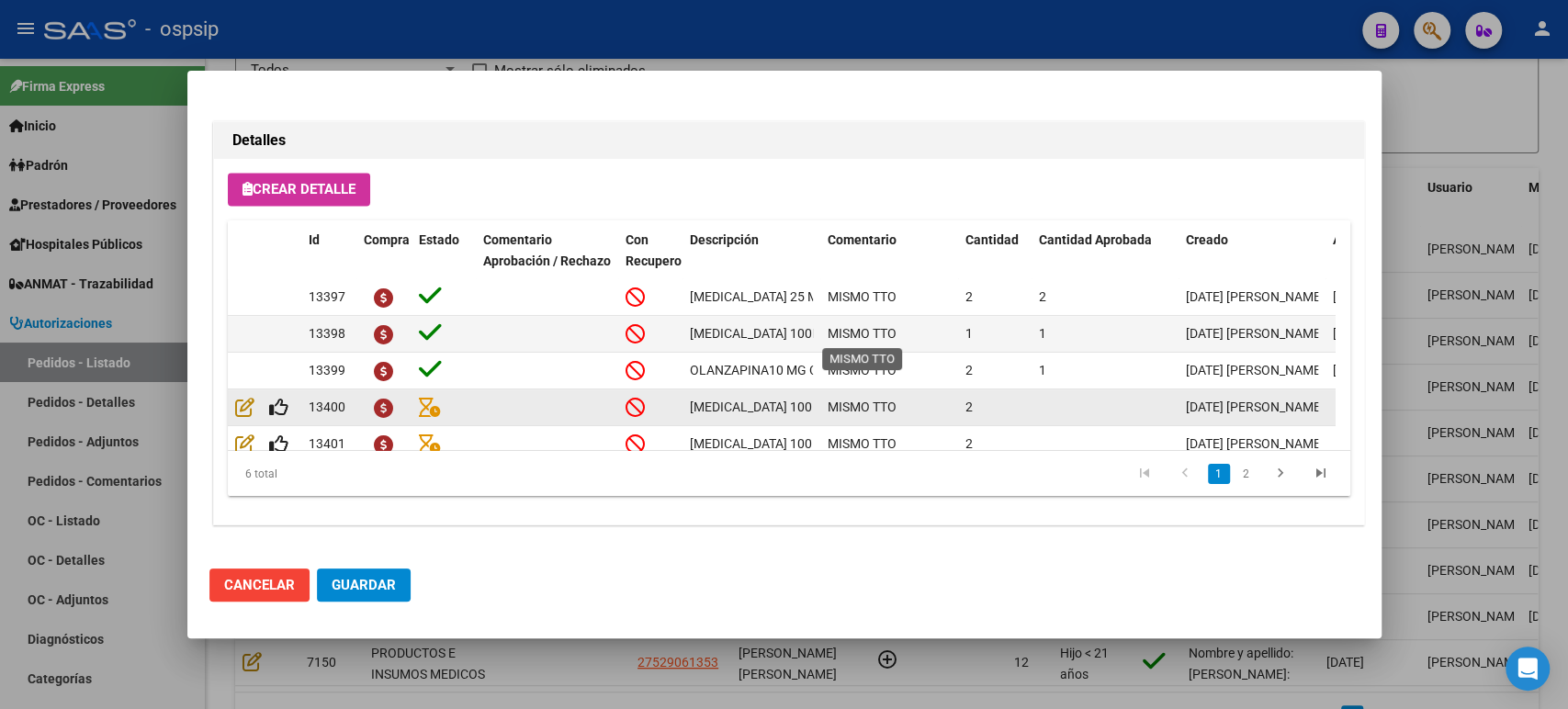
scroll to position [71, 0]
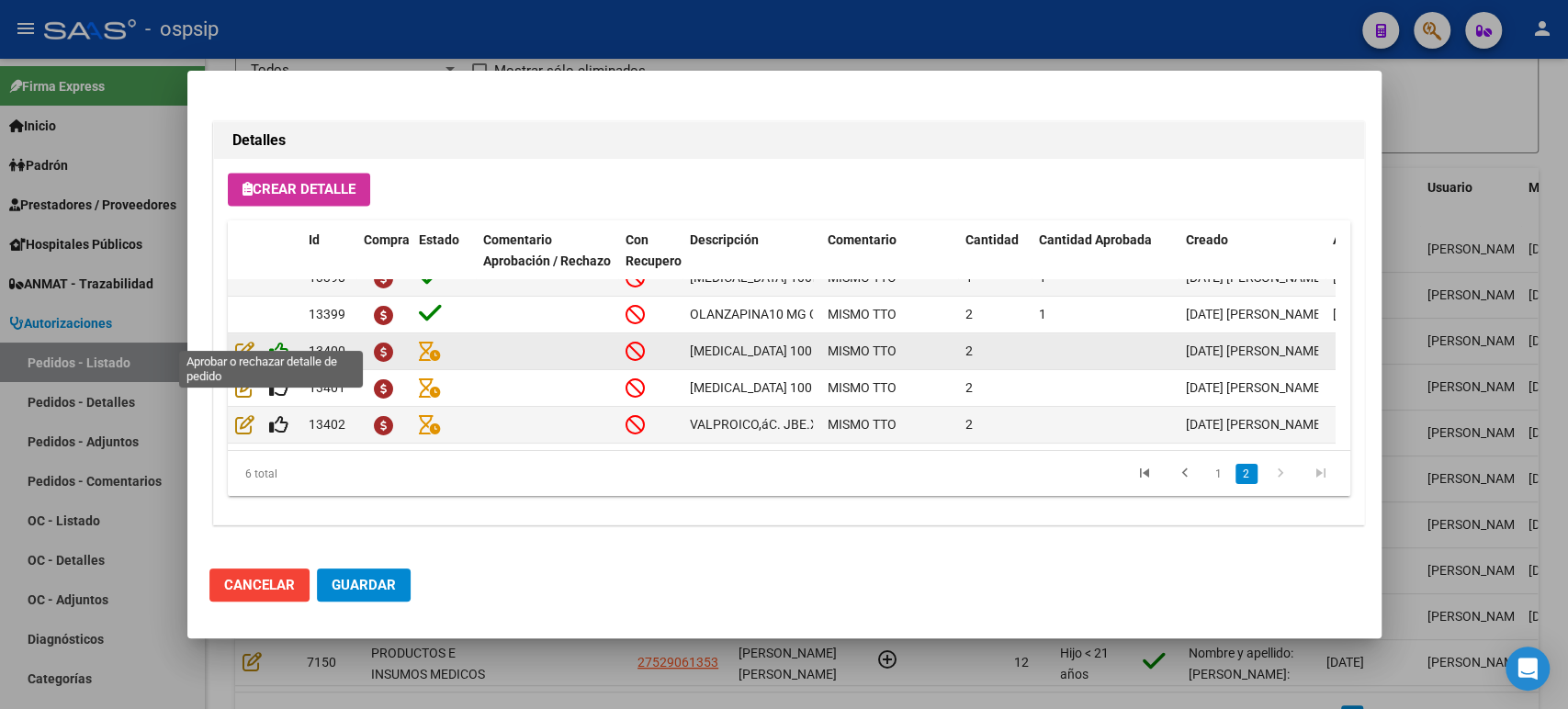
click at [280, 341] on icon at bounding box center [279, 351] width 19 height 20
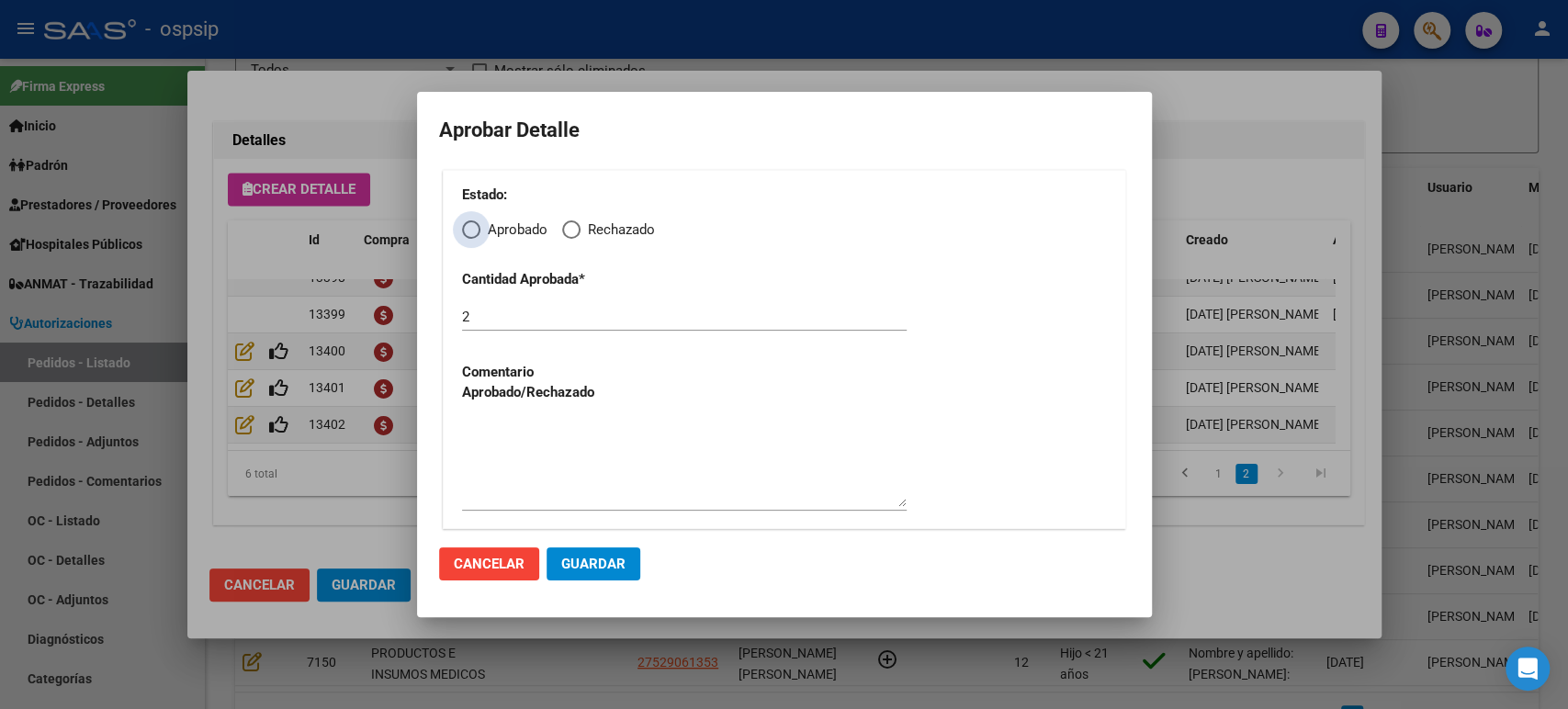
click at [478, 226] on span "Elija una opción" at bounding box center [471, 229] width 18 height 18
click at [478, 226] on input "Aprobado" at bounding box center [471, 229] width 18 height 18
radio input "true"
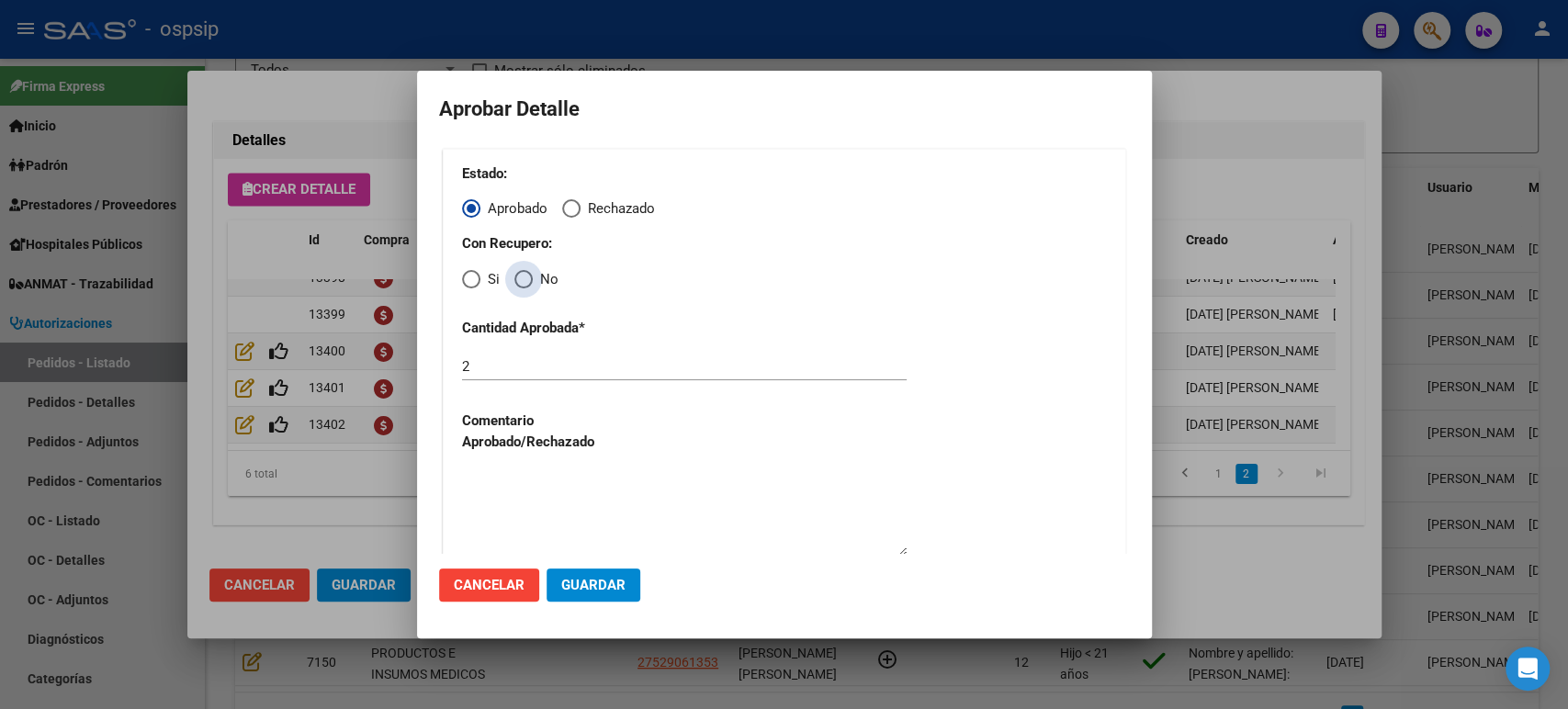
click at [514, 282] on span "Elija una opción" at bounding box center [523, 279] width 18 height 18
click at [514, 282] on input "No" at bounding box center [523, 279] width 18 height 18
radio input "true"
click at [603, 588] on span "Guardar" at bounding box center [593, 585] width 64 height 16
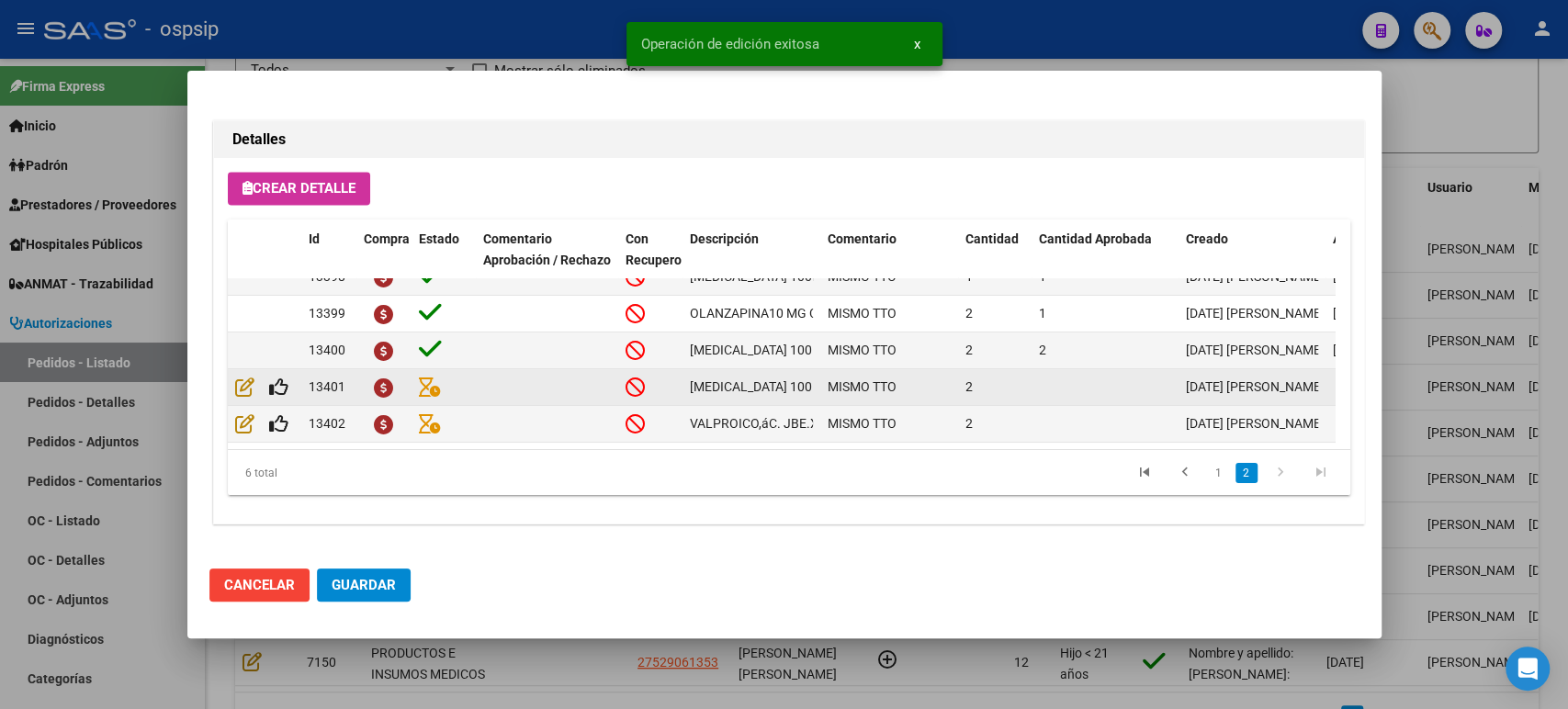
scroll to position [1666, 0]
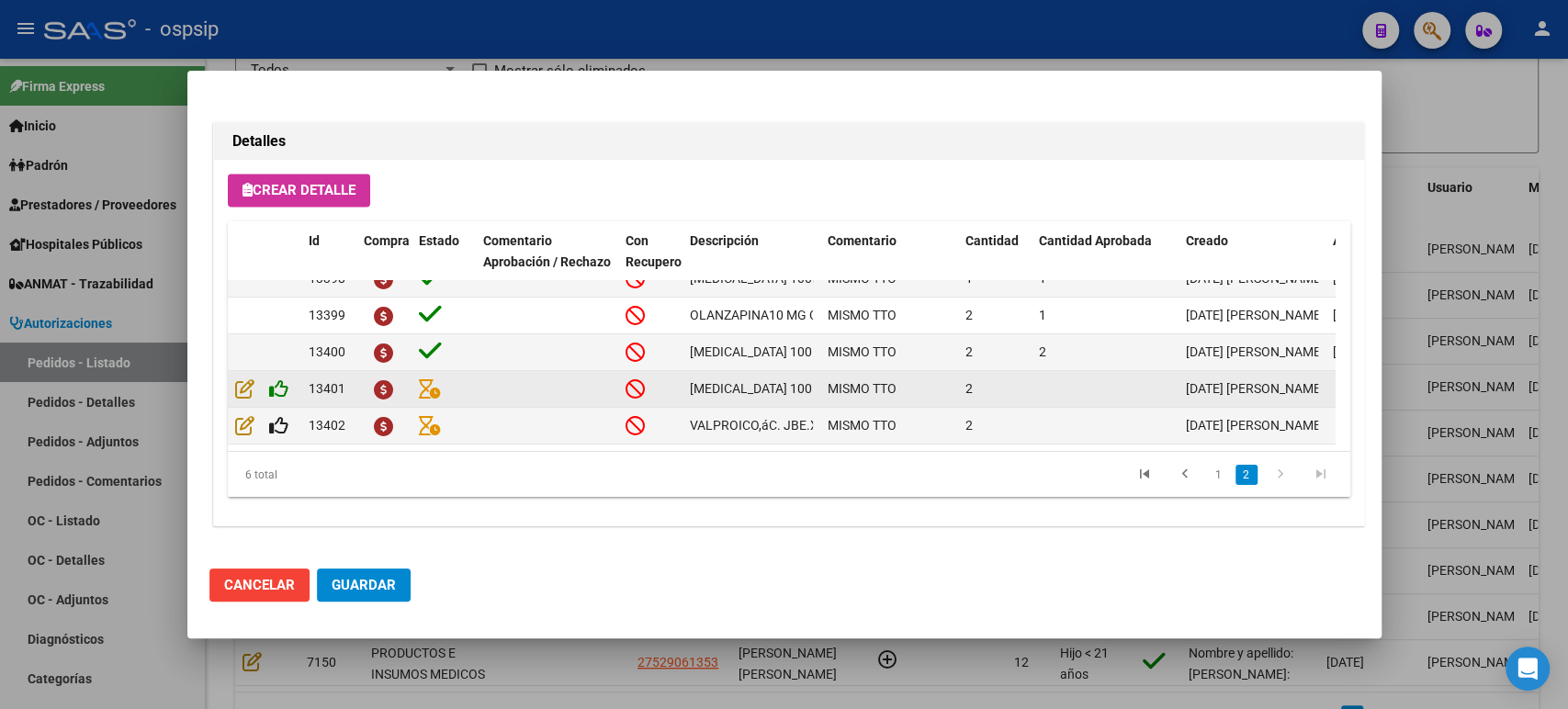
click at [280, 378] on icon at bounding box center [279, 388] width 19 height 20
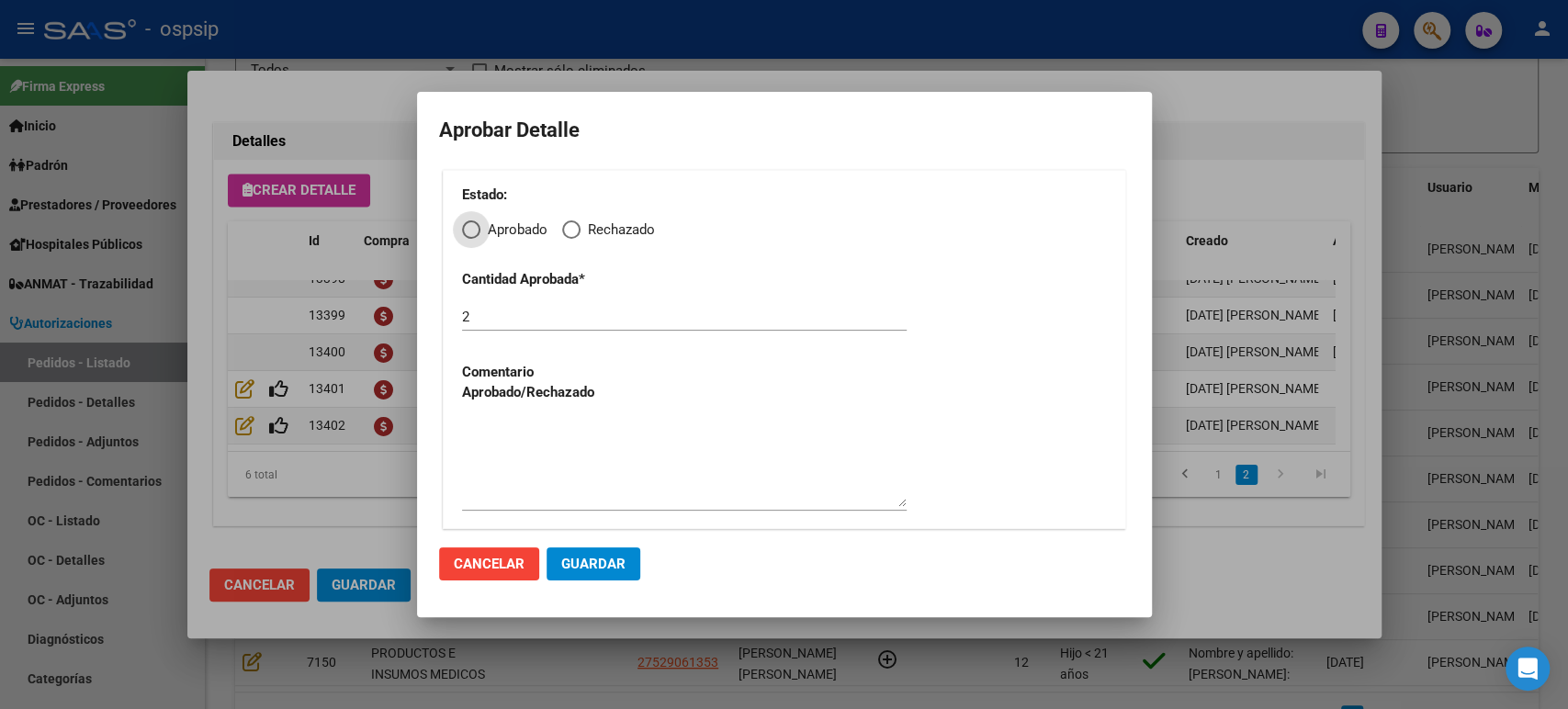
click at [464, 227] on span "Elija una opción" at bounding box center [471, 229] width 18 height 18
click at [464, 227] on input "Aprobado" at bounding box center [471, 229] width 18 height 18
radio input "true"
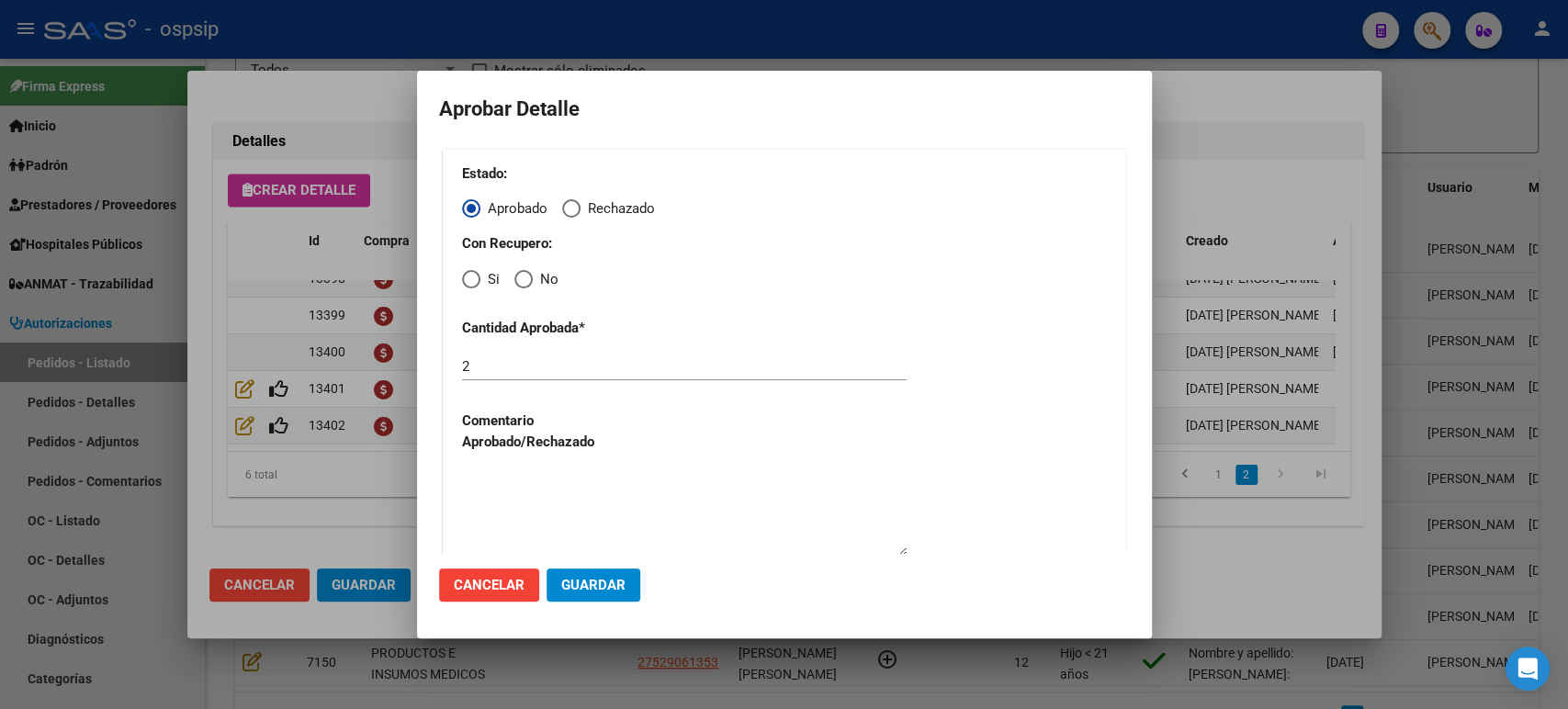
click at [516, 282] on span "Elija una opción" at bounding box center [523, 279] width 18 height 18
click at [516, 282] on input "No" at bounding box center [523, 279] width 18 height 18
radio input "true"
click at [598, 582] on span "Guardar" at bounding box center [593, 585] width 64 height 16
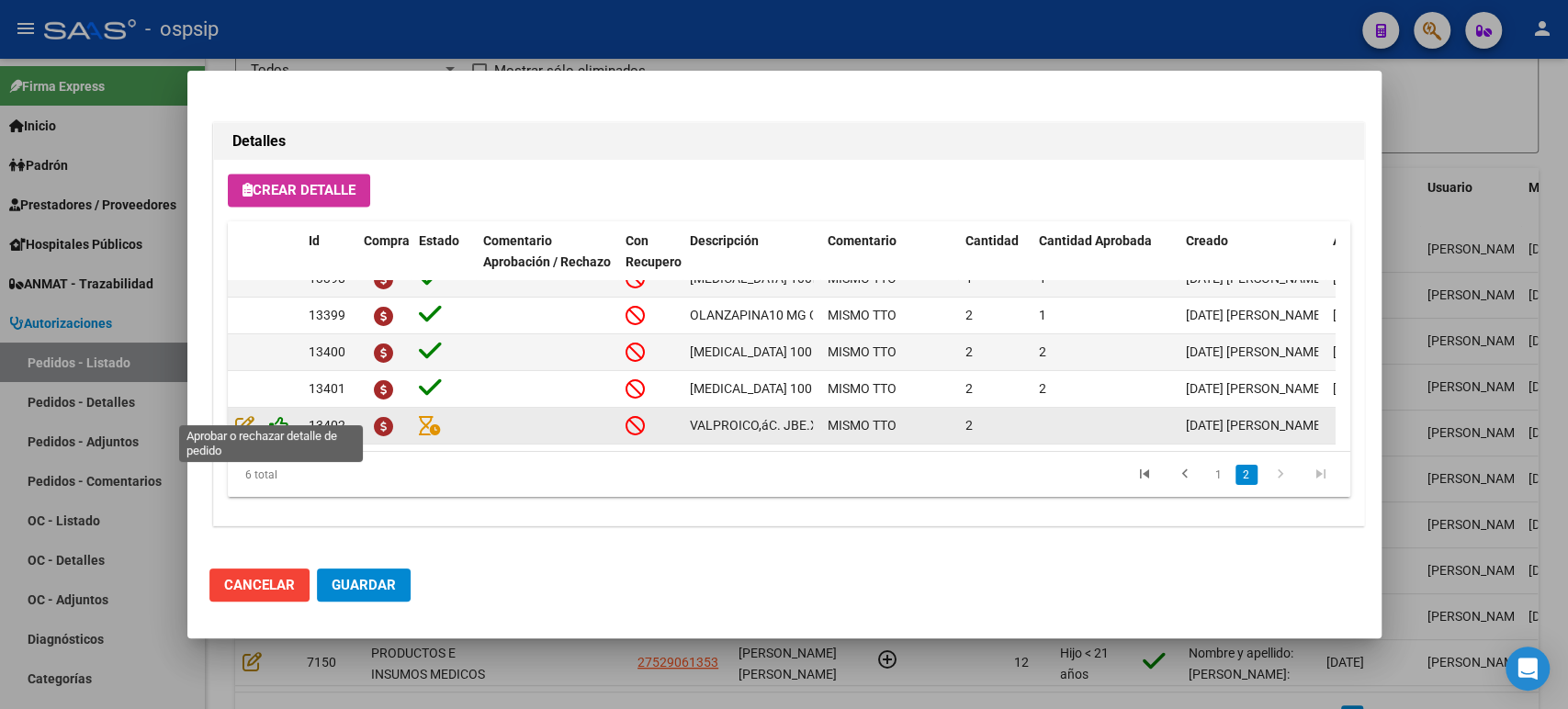
click at [279, 415] on icon at bounding box center [279, 425] width 19 height 20
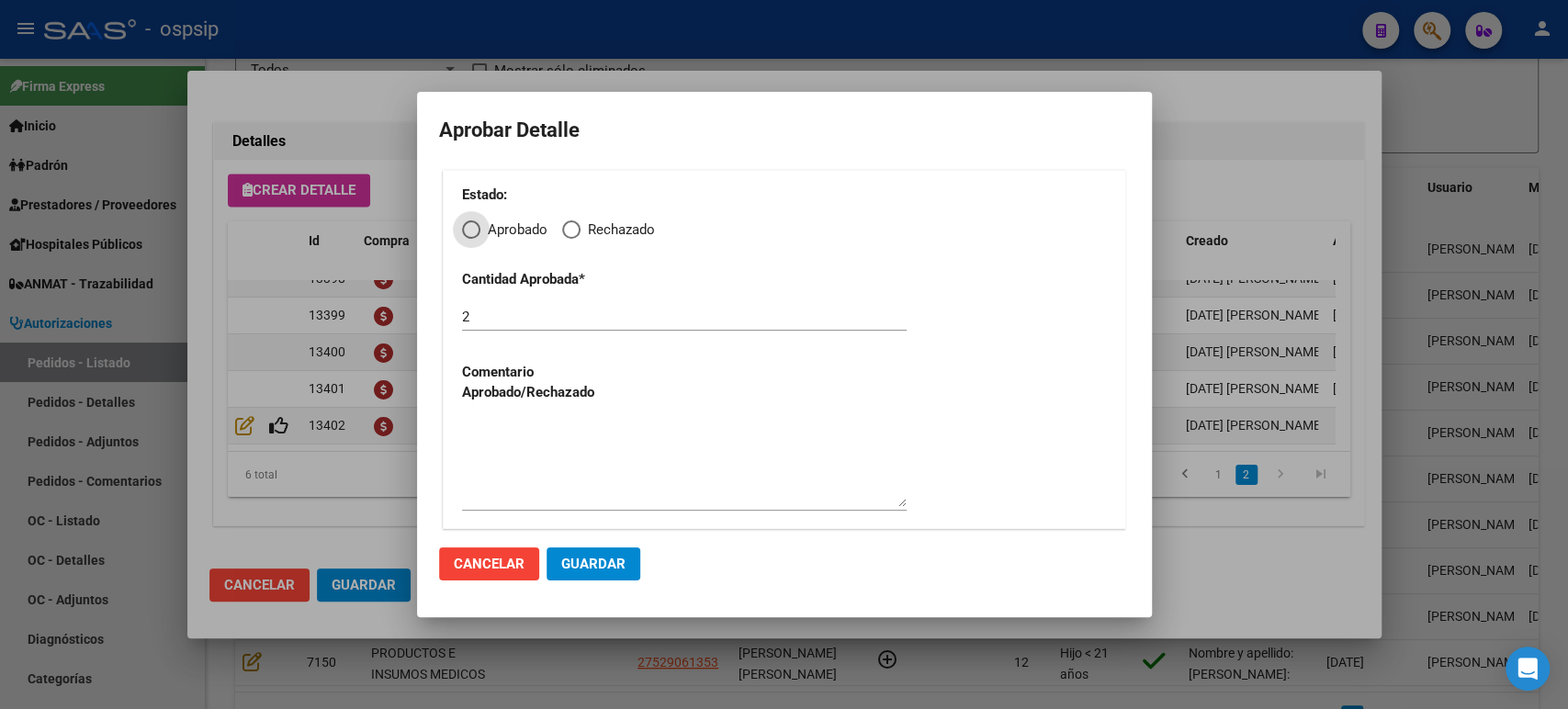
click at [472, 242] on div "Estado: Aprobado Rechazado Cantidad Aprobada * 2 Comentario Aprobado/Rechazado" at bounding box center [784, 349] width 683 height 359
click at [471, 230] on span "Elija una opción" at bounding box center [471, 229] width 18 height 18
click at [471, 230] on input "Aprobado" at bounding box center [471, 229] width 18 height 18
radio input "true"
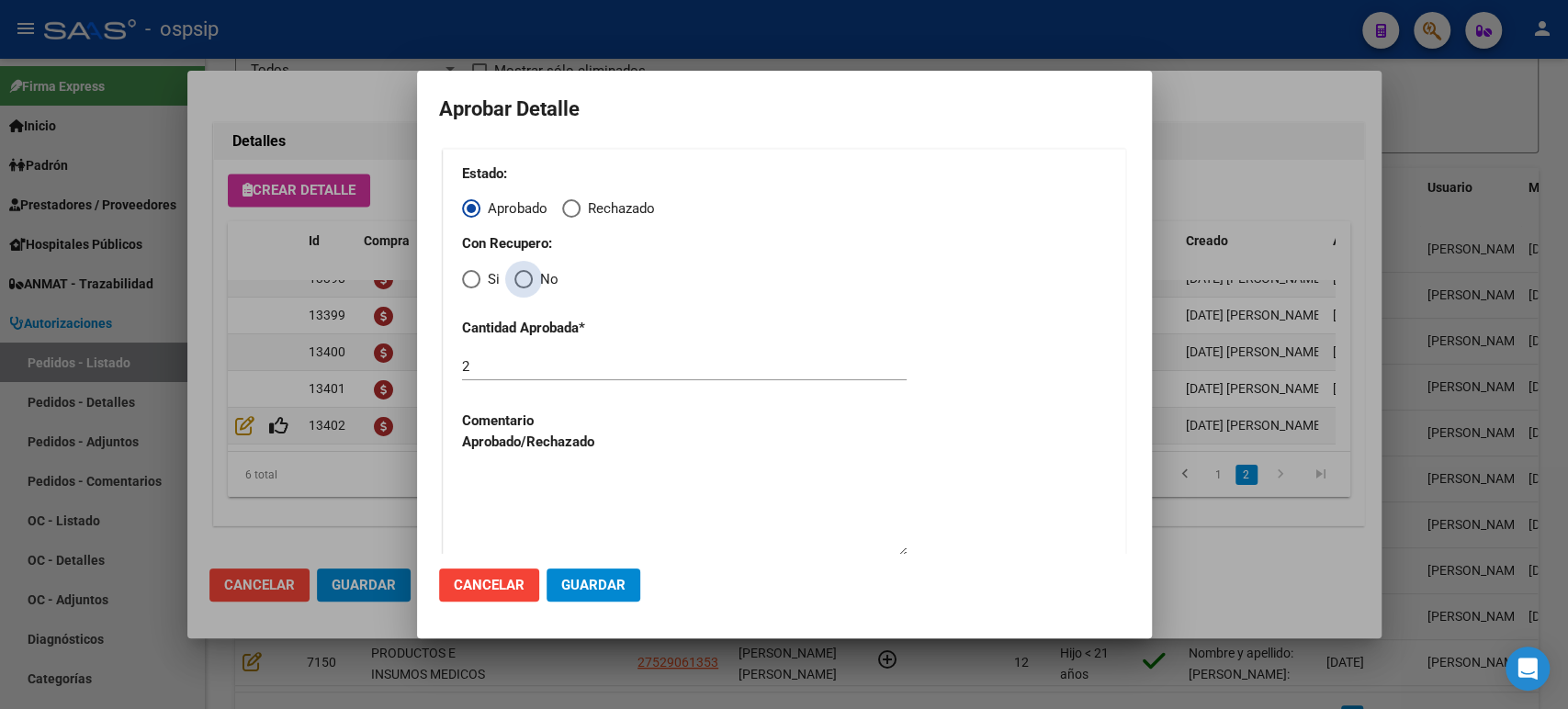
click at [518, 284] on span "Elija una opción" at bounding box center [523, 279] width 18 height 18
click at [518, 284] on input "No" at bounding box center [523, 279] width 18 height 18
radio input "true"
click at [582, 577] on span "Guardar" at bounding box center [593, 585] width 64 height 16
click at [371, 585] on div at bounding box center [784, 354] width 1568 height 709
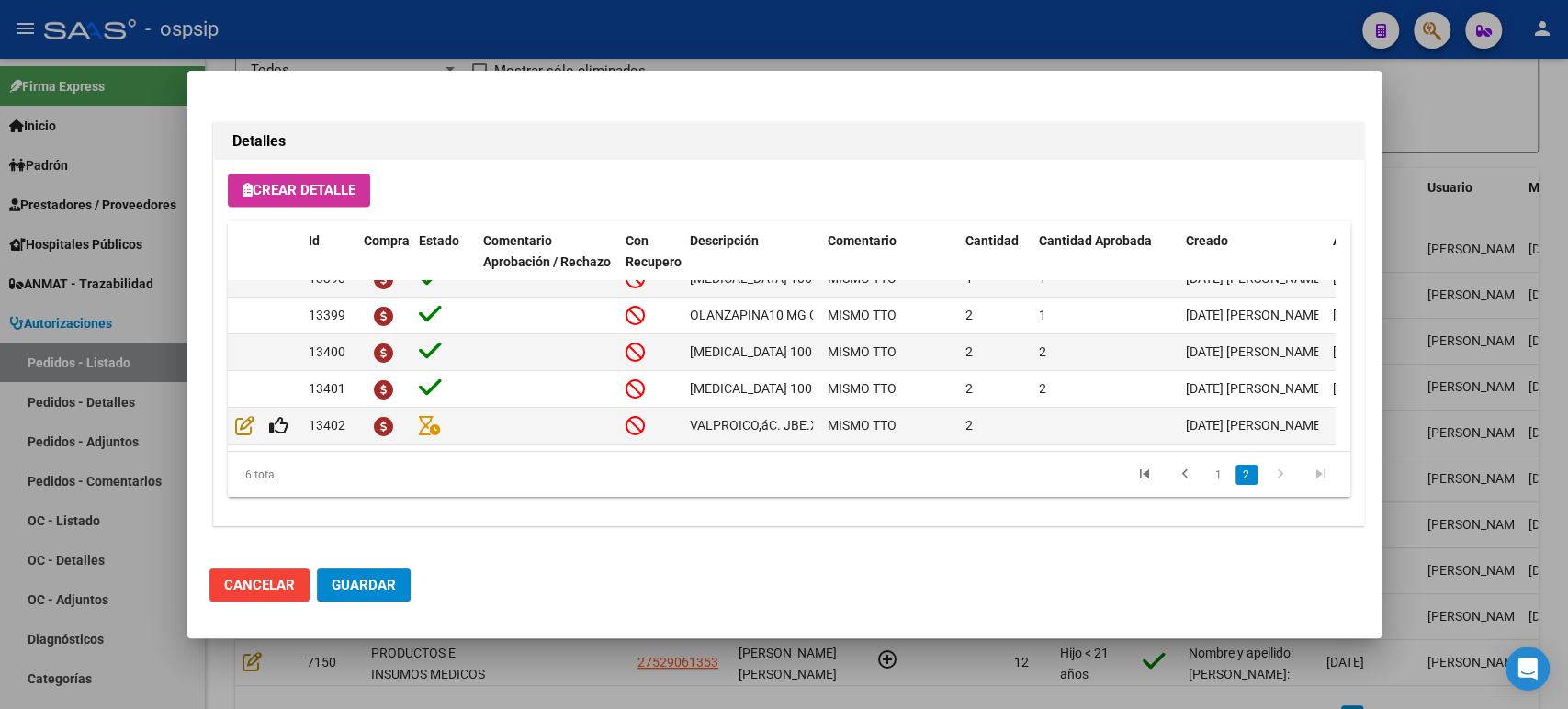
click at [372, 586] on span "Guardar" at bounding box center [364, 585] width 64 height 16
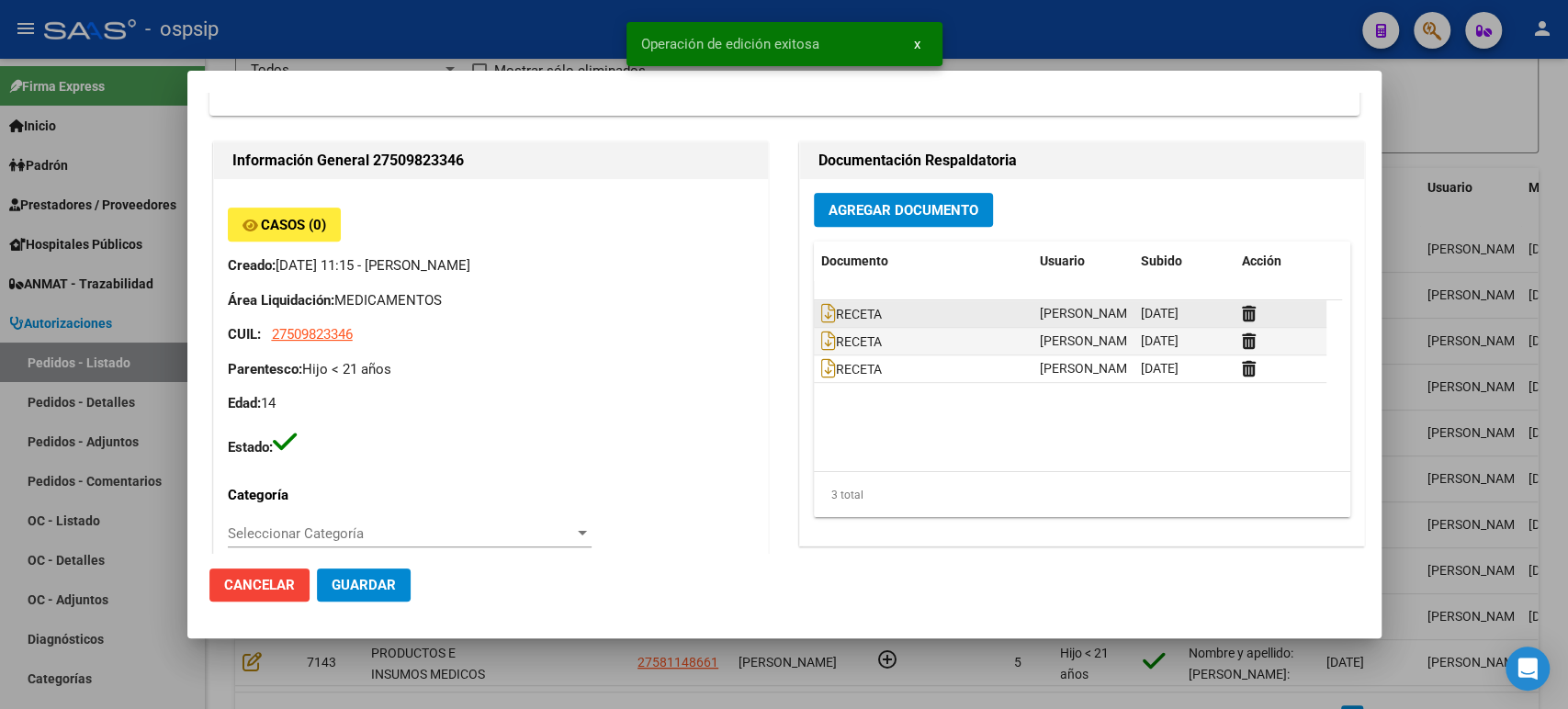
scroll to position [441, 0]
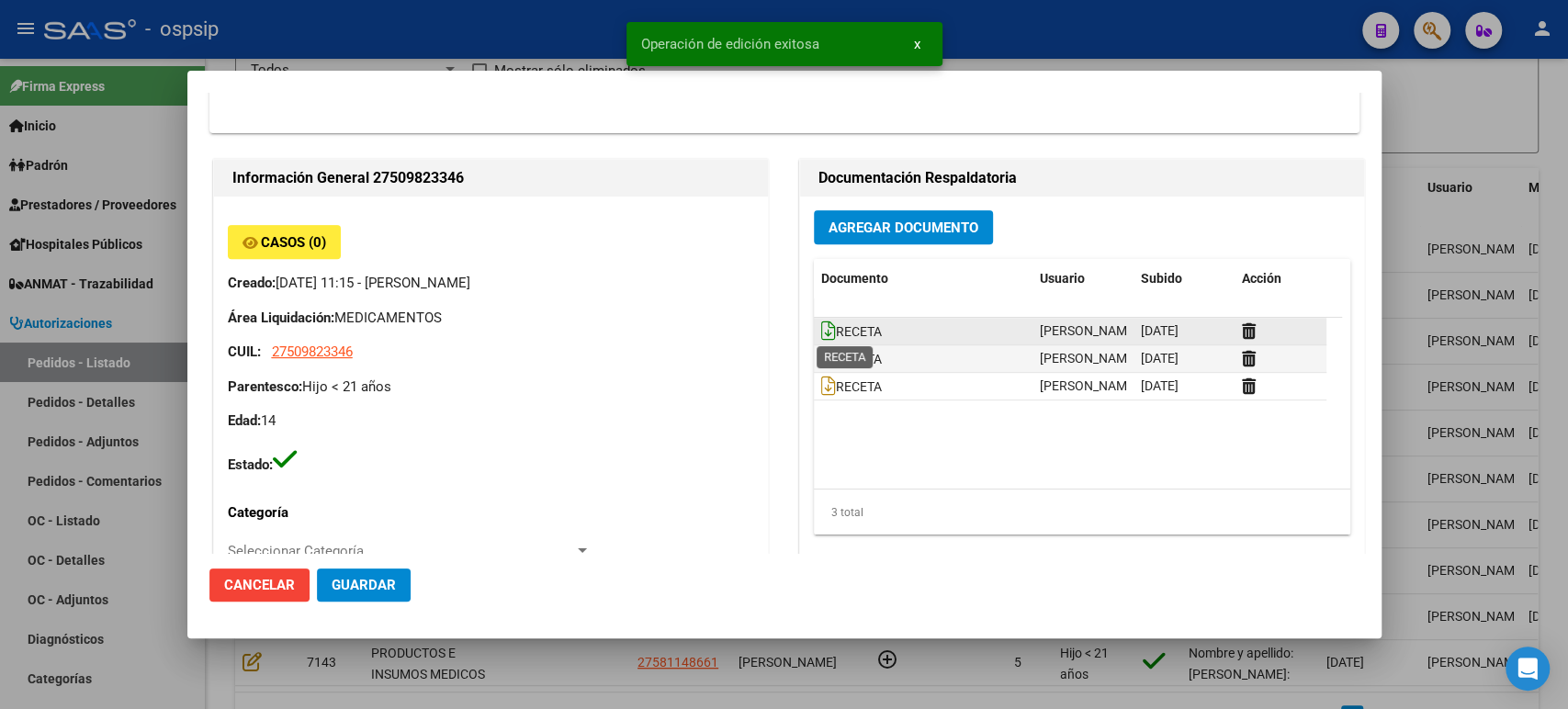
click at [821, 330] on icon at bounding box center [829, 330] width 15 height 20
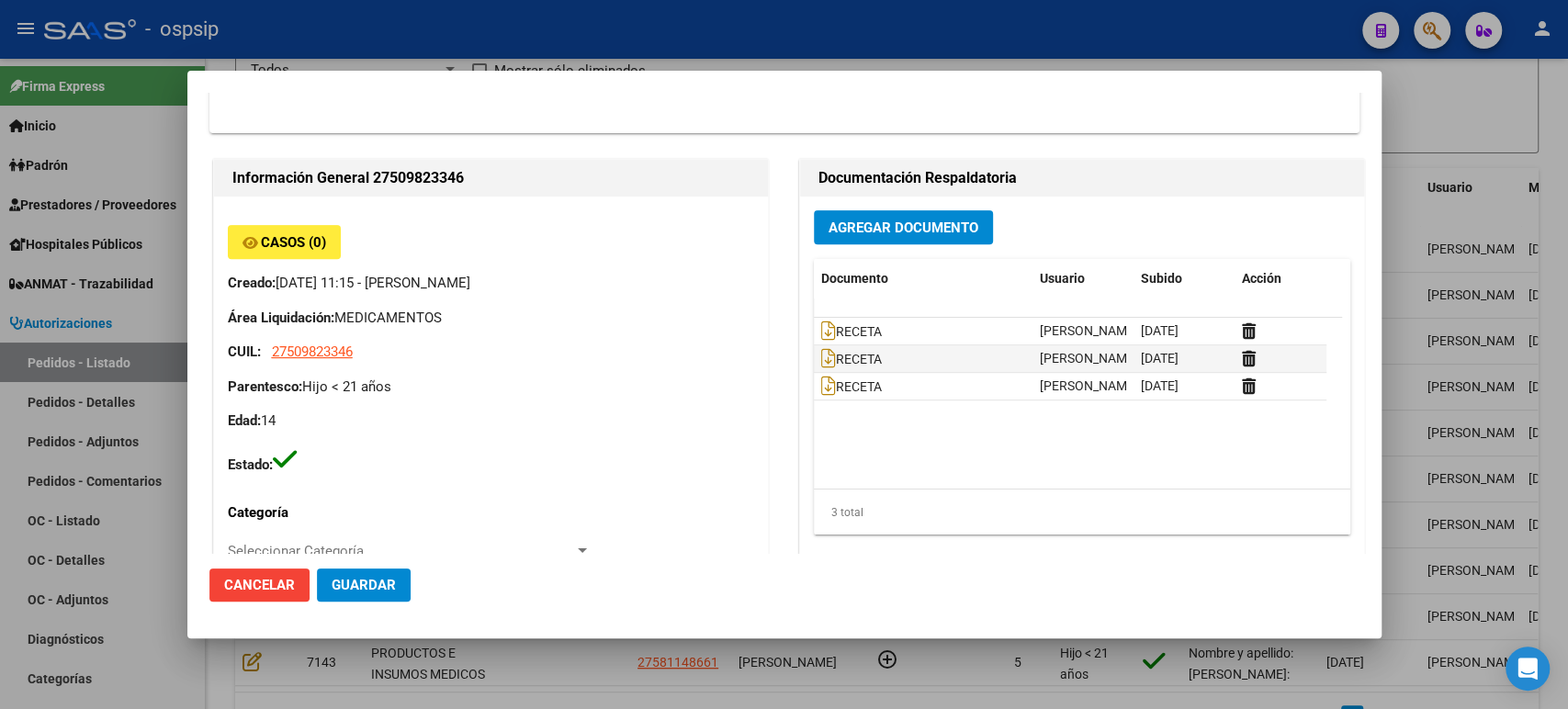
scroll to position [845, 0]
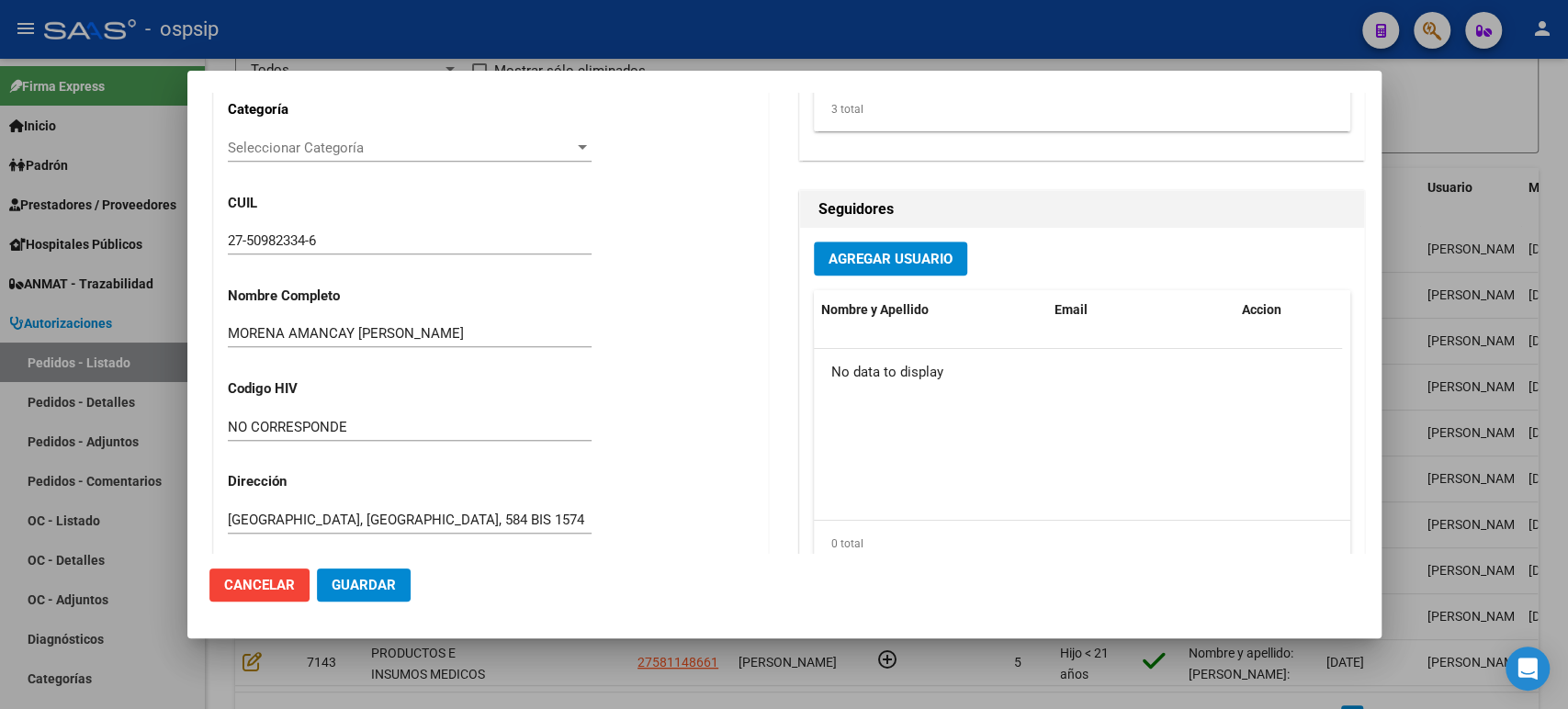
click at [1551, 244] on div at bounding box center [784, 354] width 1568 height 709
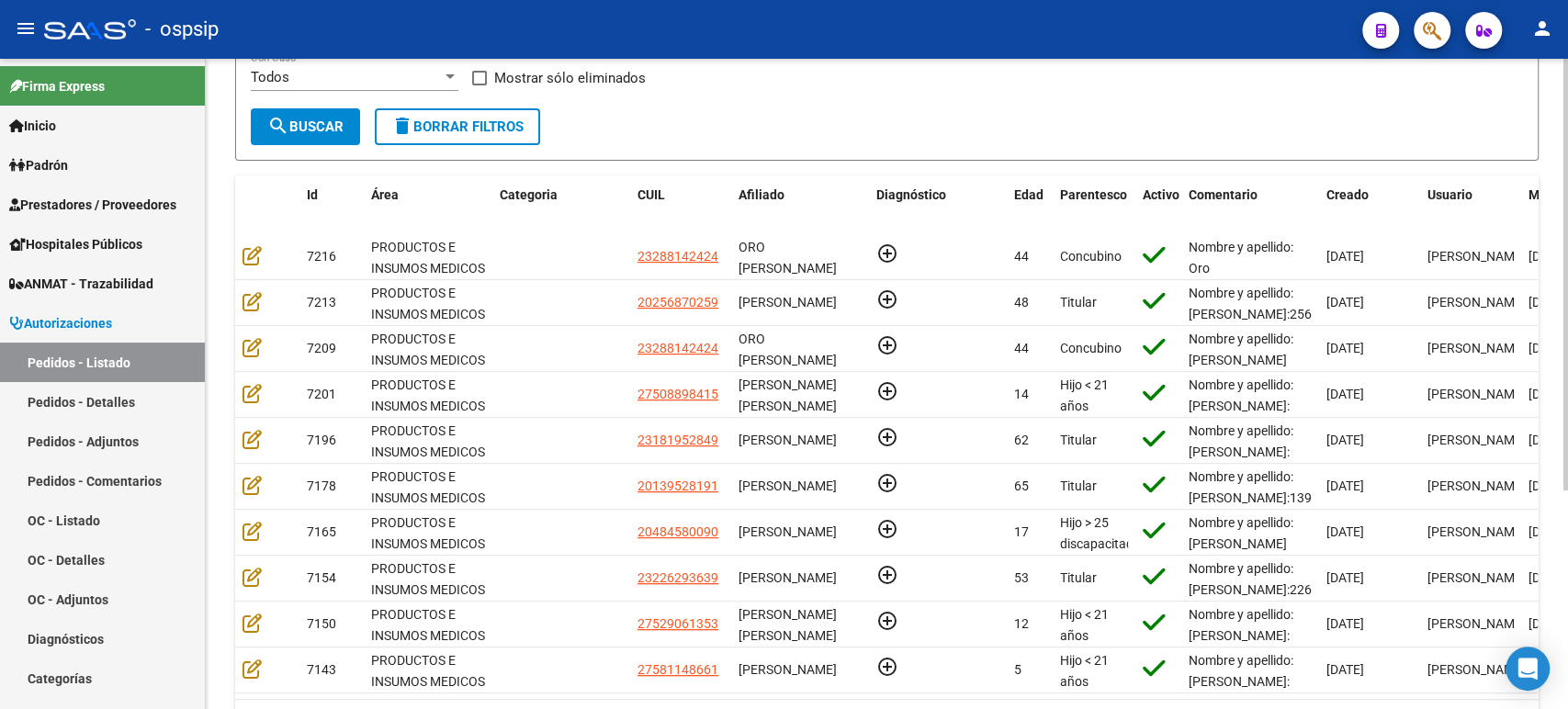
scroll to position [124, 0]
